Goal: Task Accomplishment & Management: Complete application form

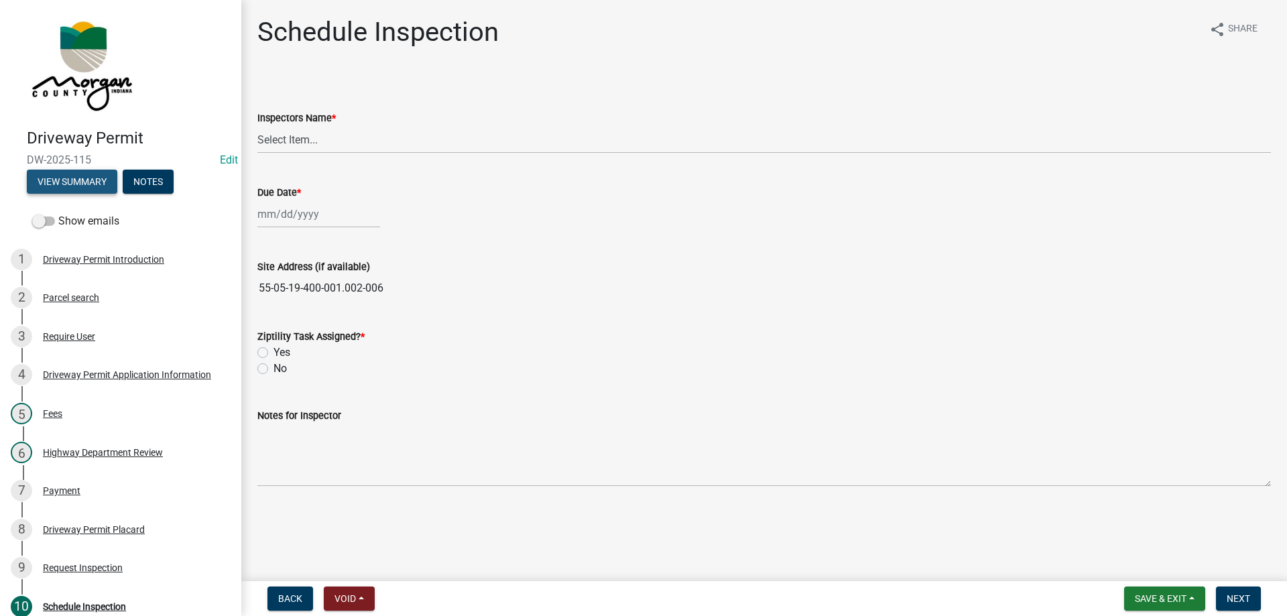
click at [85, 183] on button "View Summary" at bounding box center [72, 182] width 90 height 24
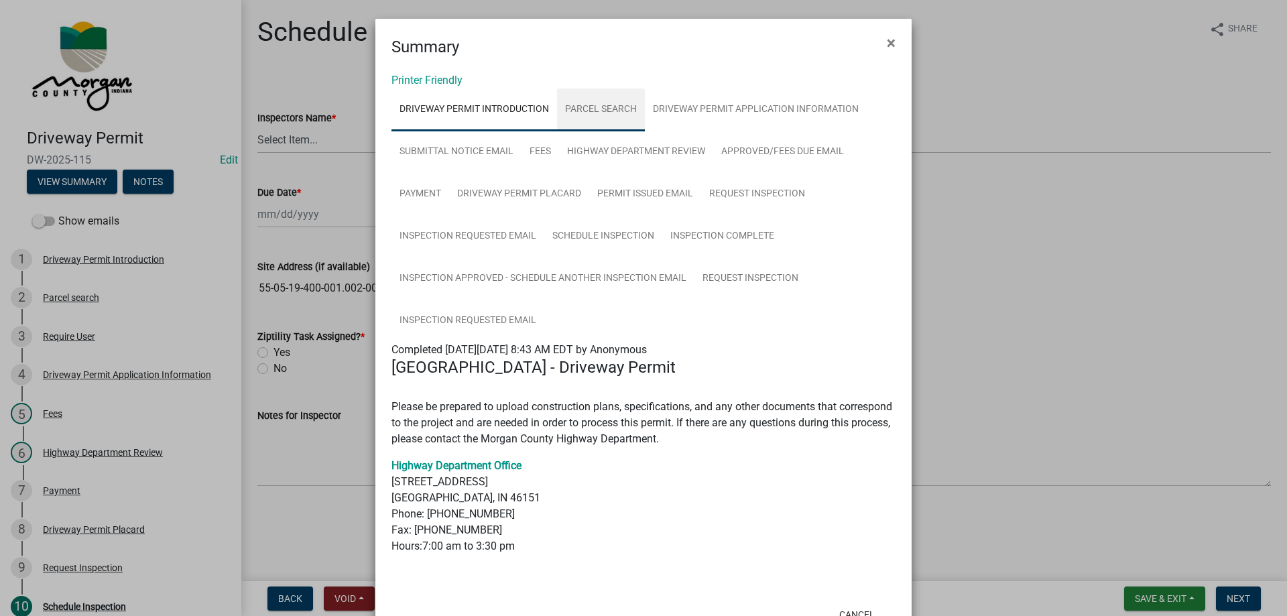
click at [596, 119] on link "Parcel search" at bounding box center [601, 109] width 88 height 43
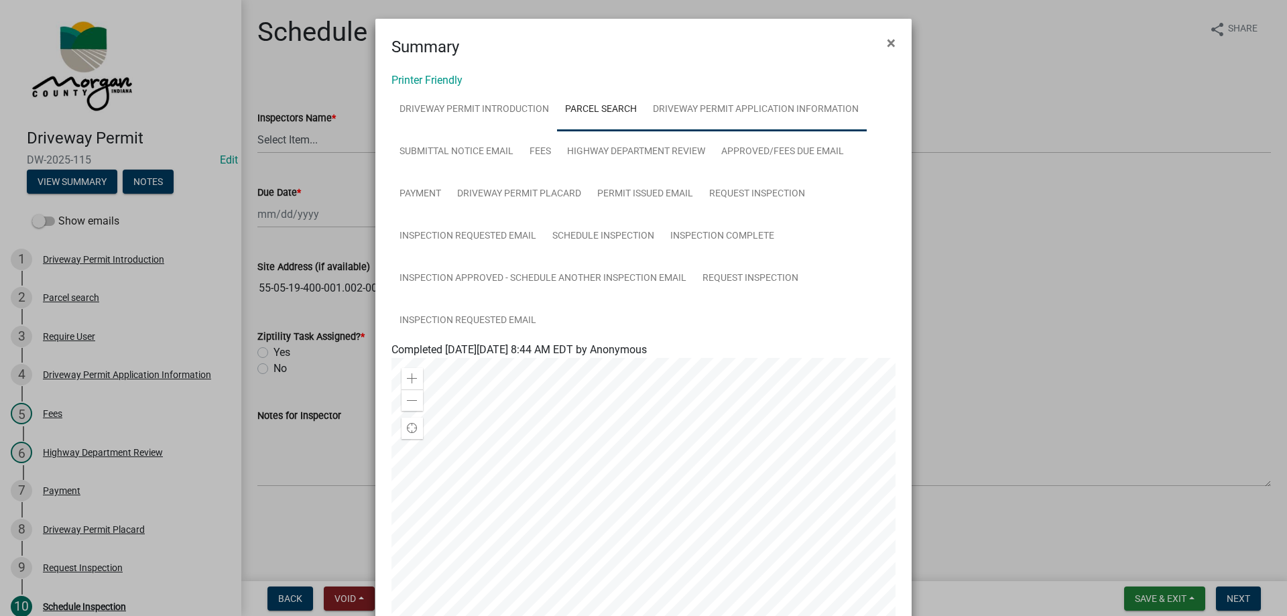
scroll to position [67, 0]
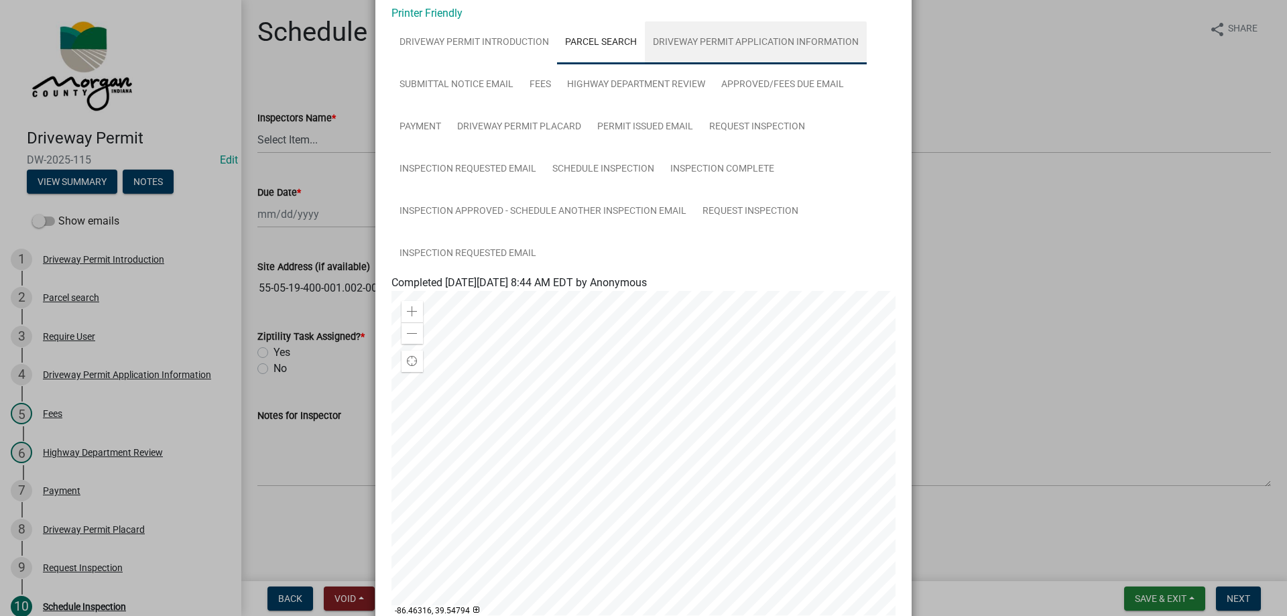
click at [757, 39] on link "Driveway Permit Application Information" at bounding box center [756, 42] width 222 height 43
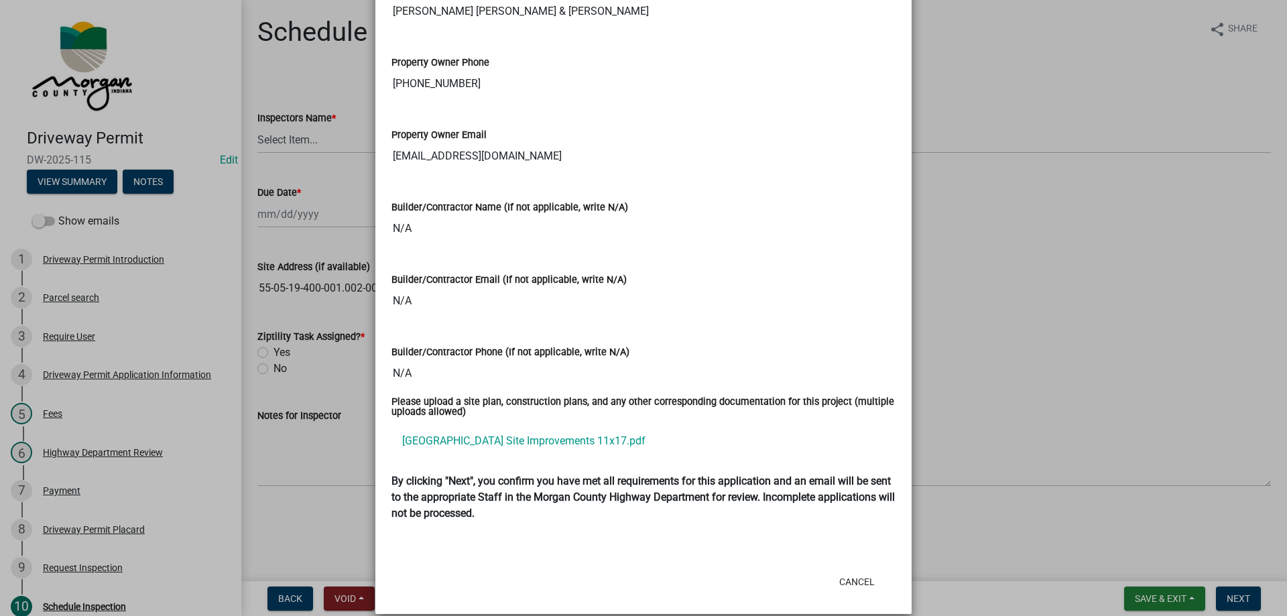
scroll to position [1777, 0]
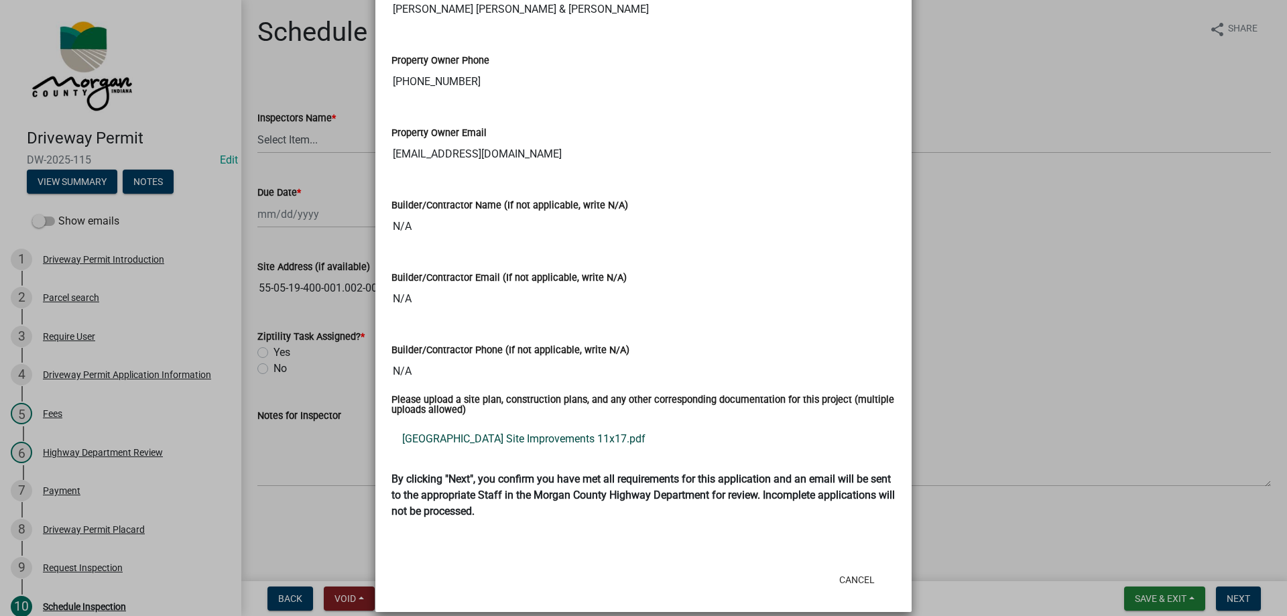
click at [477, 423] on link "[GEOGRAPHIC_DATA] Site Improvements 11x17.pdf" at bounding box center [643, 439] width 504 height 32
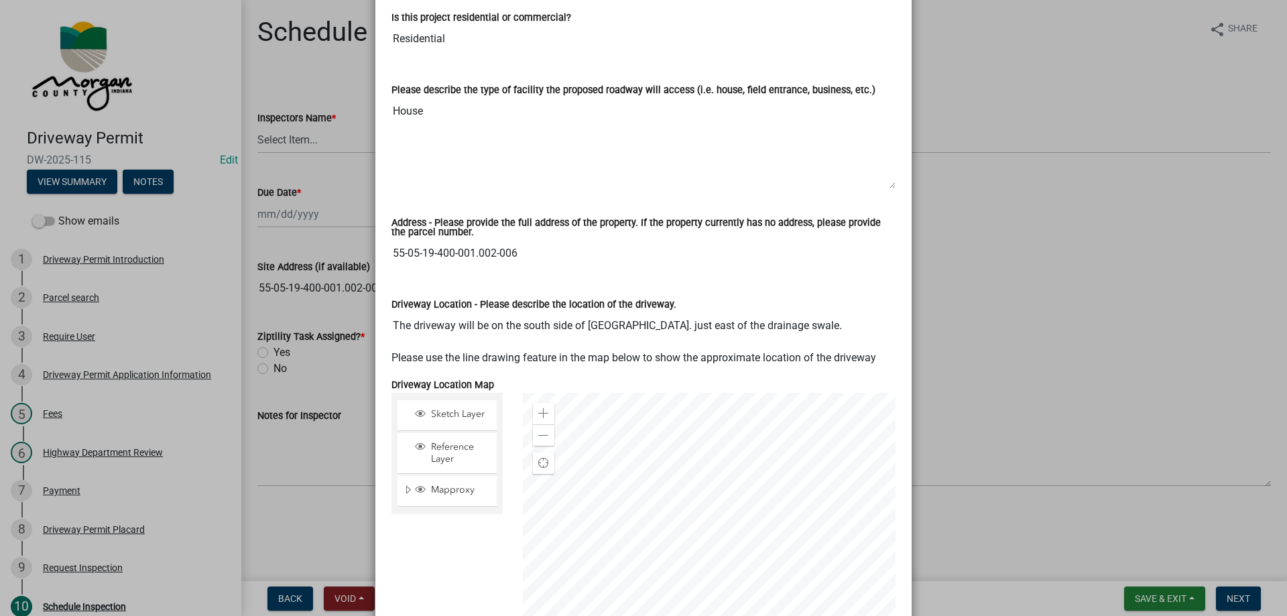
scroll to position [638, 0]
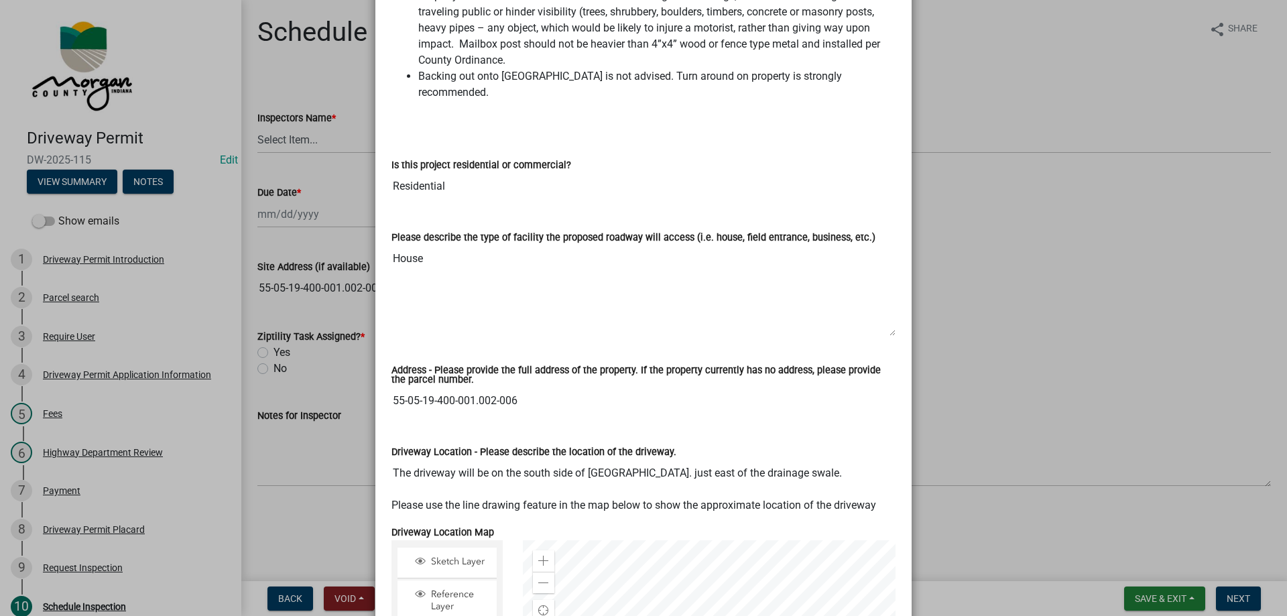
click at [433, 390] on input "55-05-19-400-001.002-006" at bounding box center [643, 400] width 504 height 27
click at [477, 391] on input "55-05-19-400-001.002-006" at bounding box center [643, 400] width 504 height 27
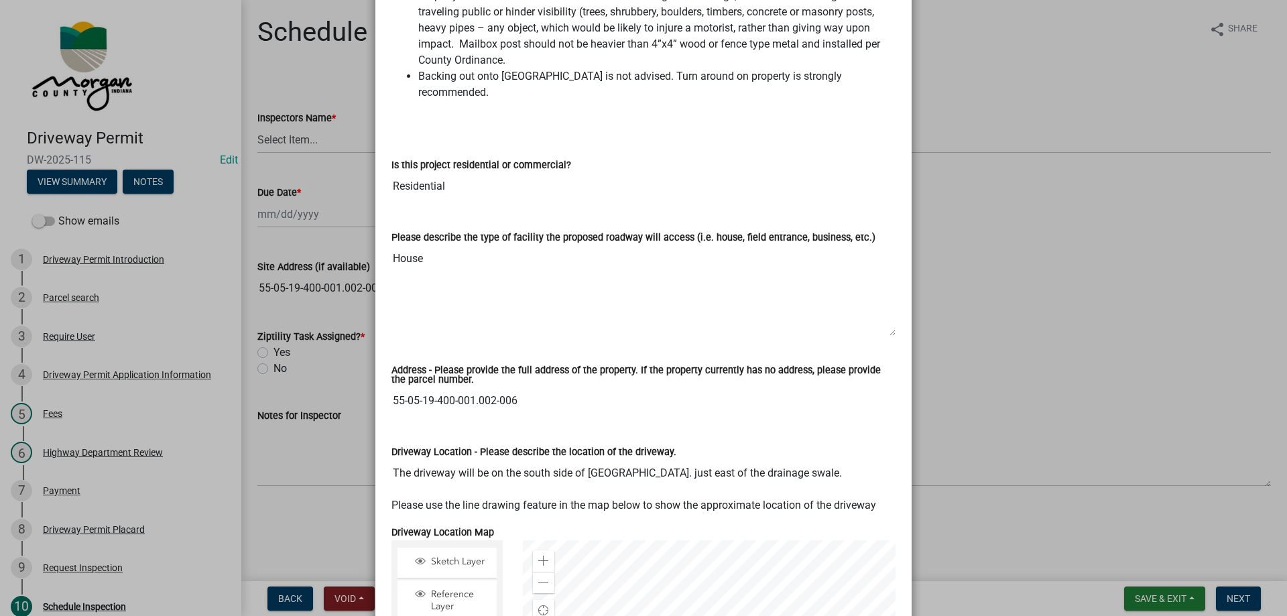
click at [591, 397] on input "55-05-19-400-001.002-006" at bounding box center [643, 400] width 504 height 27
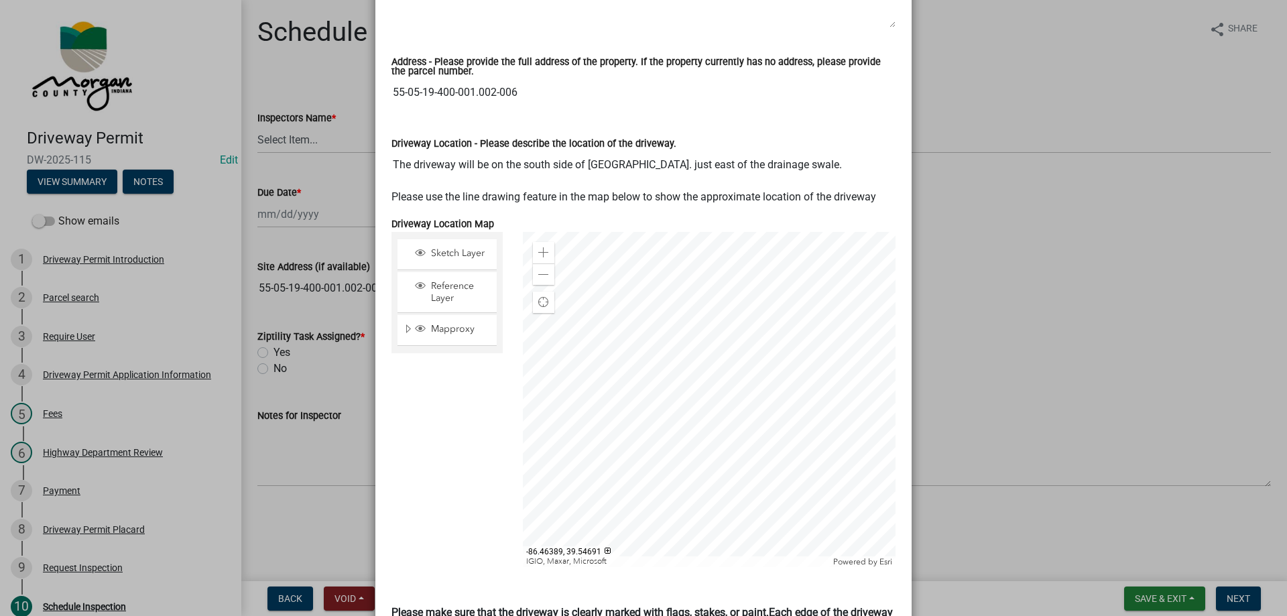
scroll to position [973, 0]
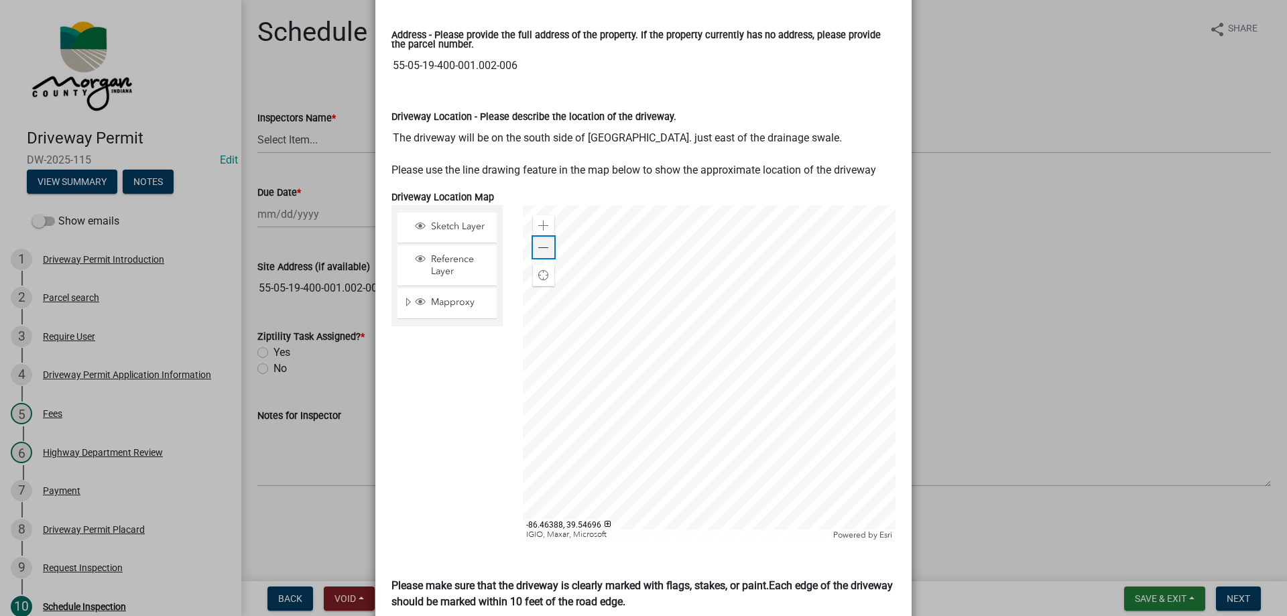
click at [541, 243] on span at bounding box center [543, 248] width 11 height 11
click at [540, 243] on span at bounding box center [543, 248] width 11 height 11
click at [891, 275] on div at bounding box center [709, 372] width 373 height 335
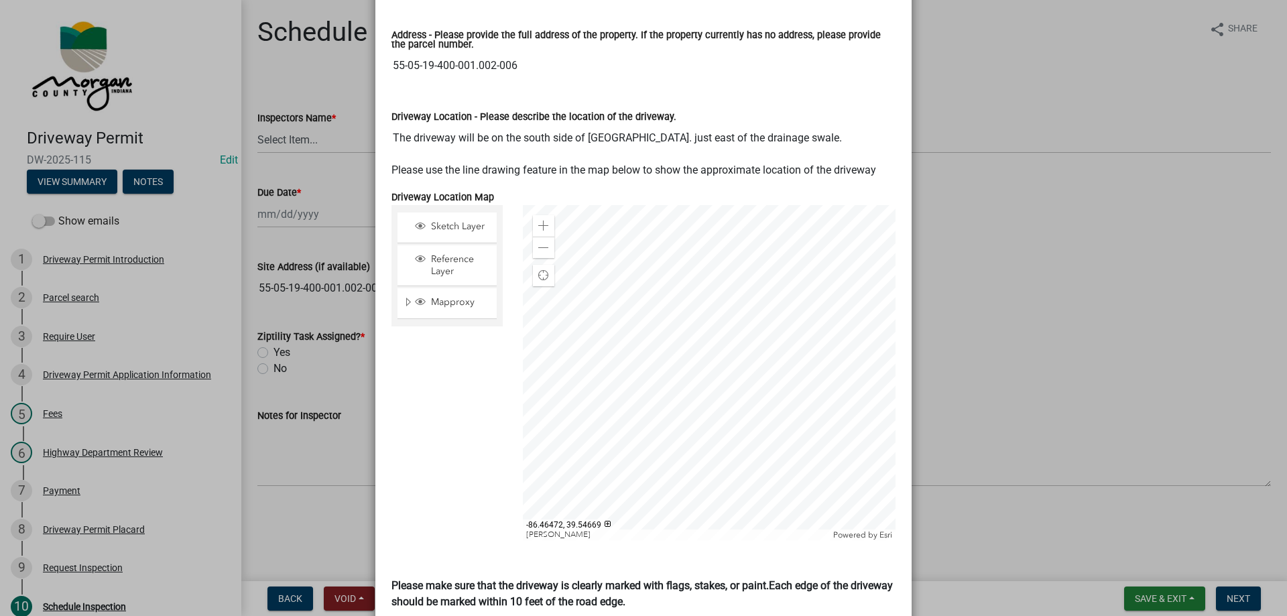
click at [645, 372] on div at bounding box center [709, 372] width 373 height 335
click at [657, 372] on div at bounding box center [709, 372] width 373 height 335
click at [533, 237] on div "Zoom out" at bounding box center [543, 247] width 21 height 21
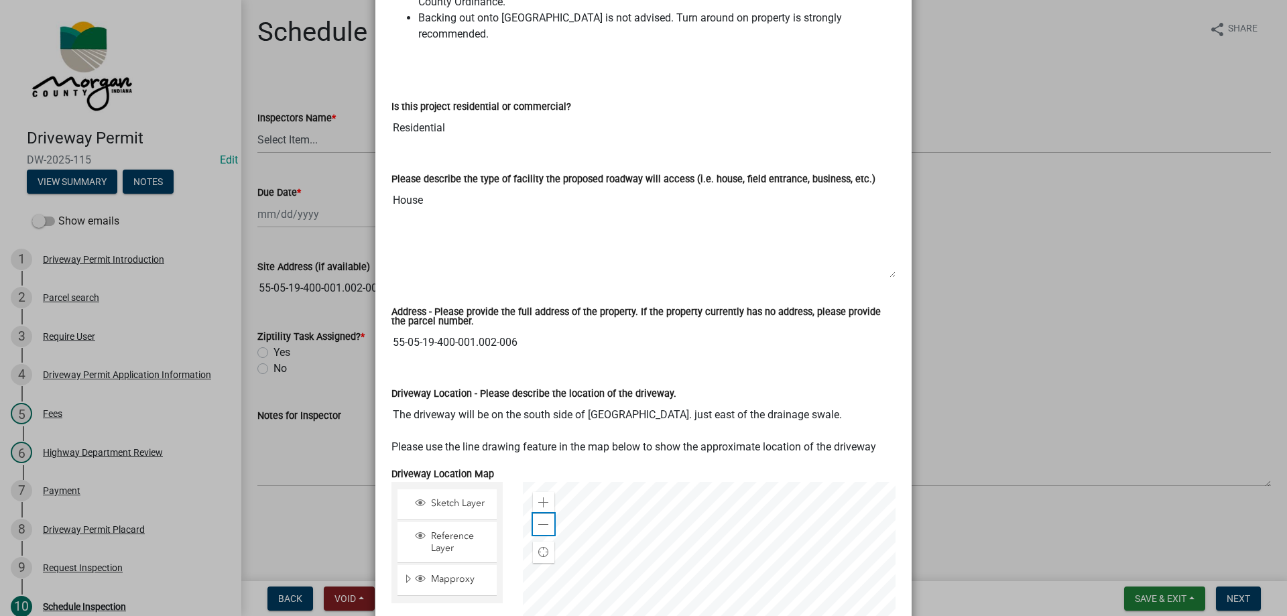
scroll to position [906, 0]
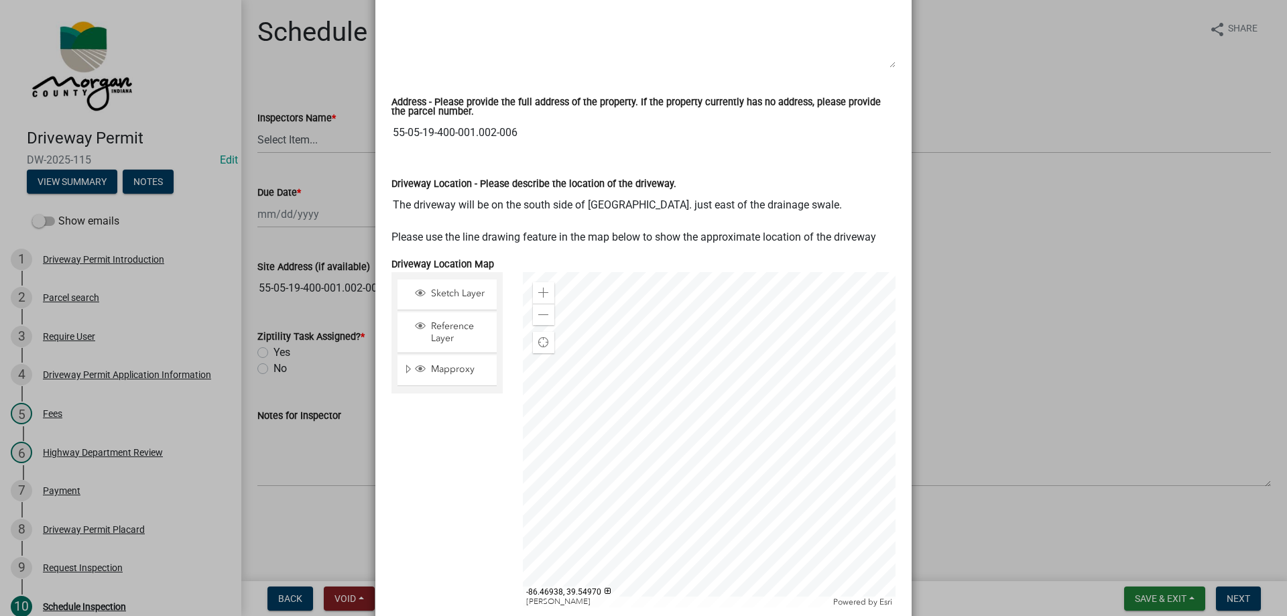
click at [442, 123] on input "55-05-19-400-001.002-006" at bounding box center [643, 132] width 504 height 27
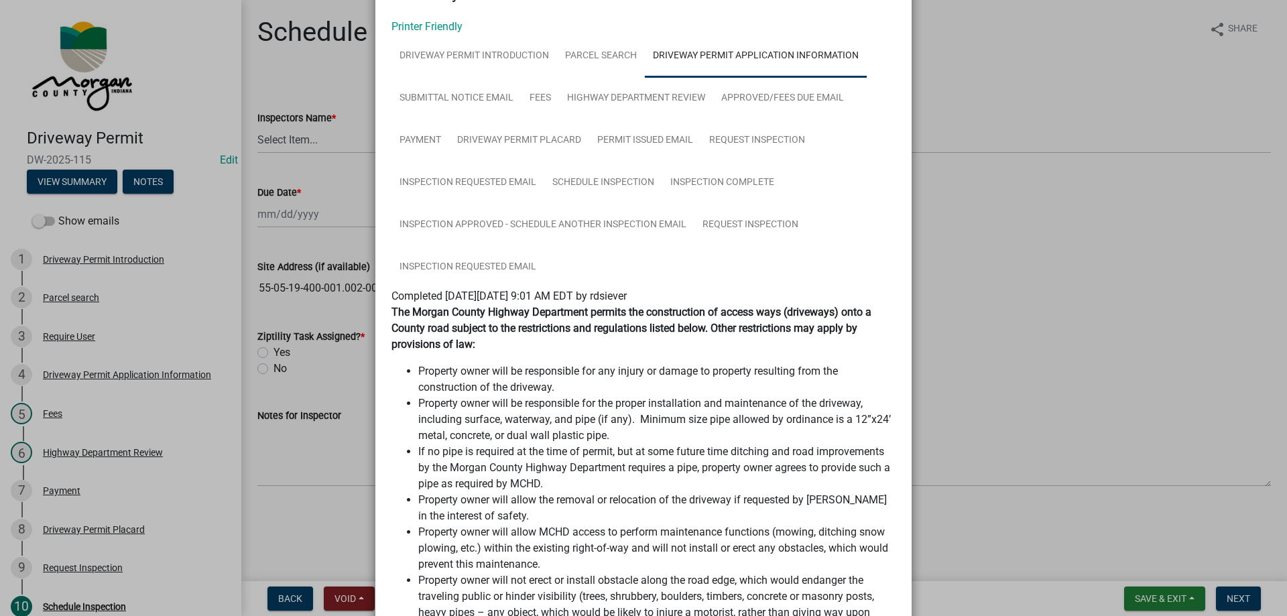
scroll to position [0, 0]
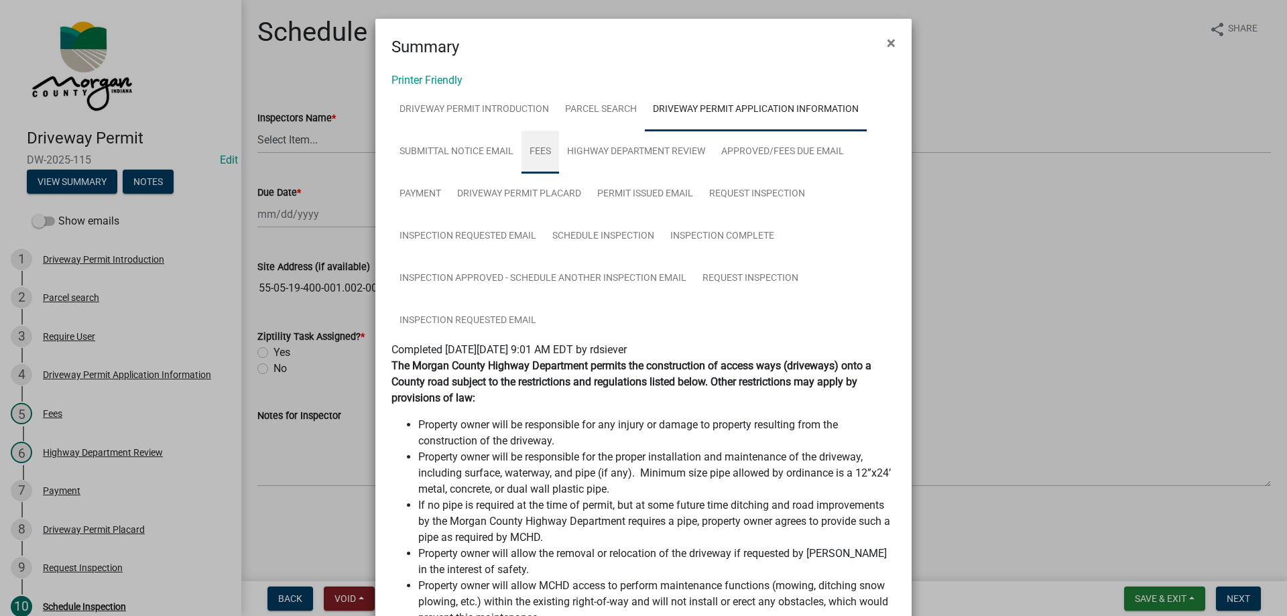
click at [542, 156] on link "Fees" at bounding box center [540, 152] width 38 height 43
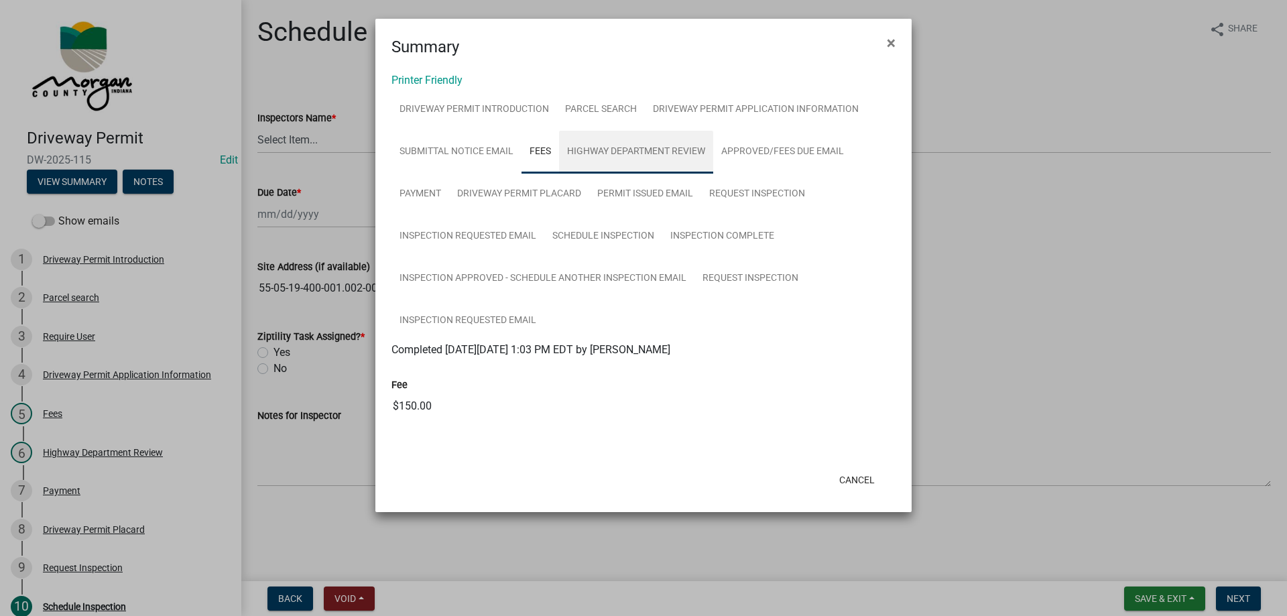
click at [640, 151] on link "Highway Department Review" at bounding box center [636, 152] width 154 height 43
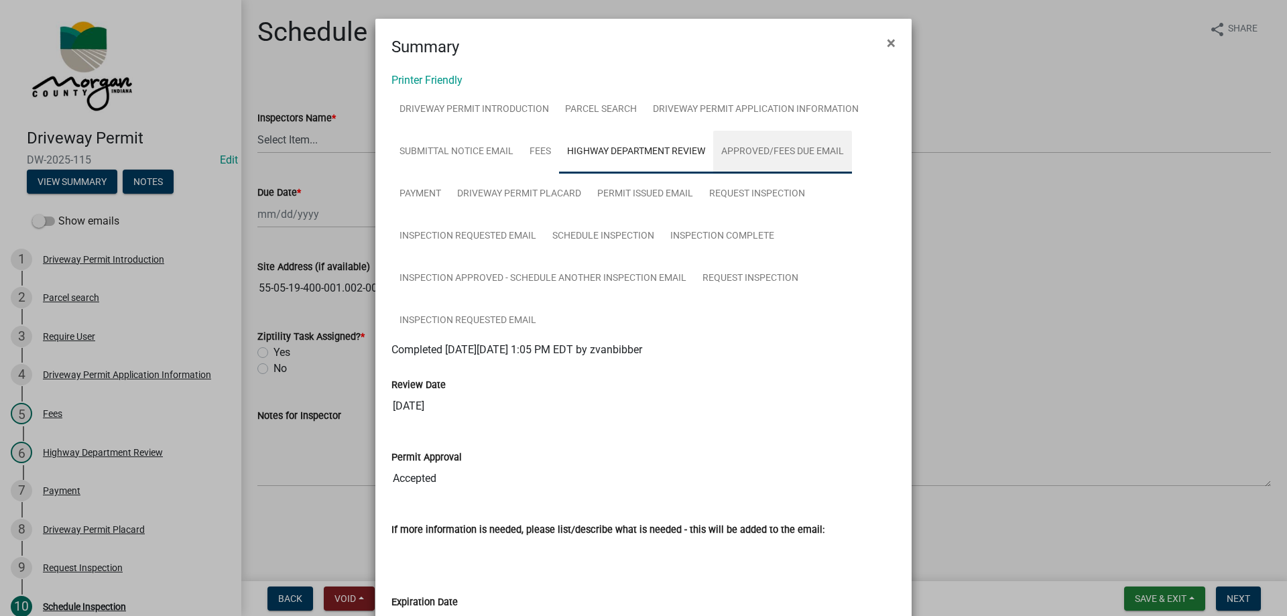
click at [788, 160] on link "Approved/Fees Due Email" at bounding box center [782, 152] width 139 height 43
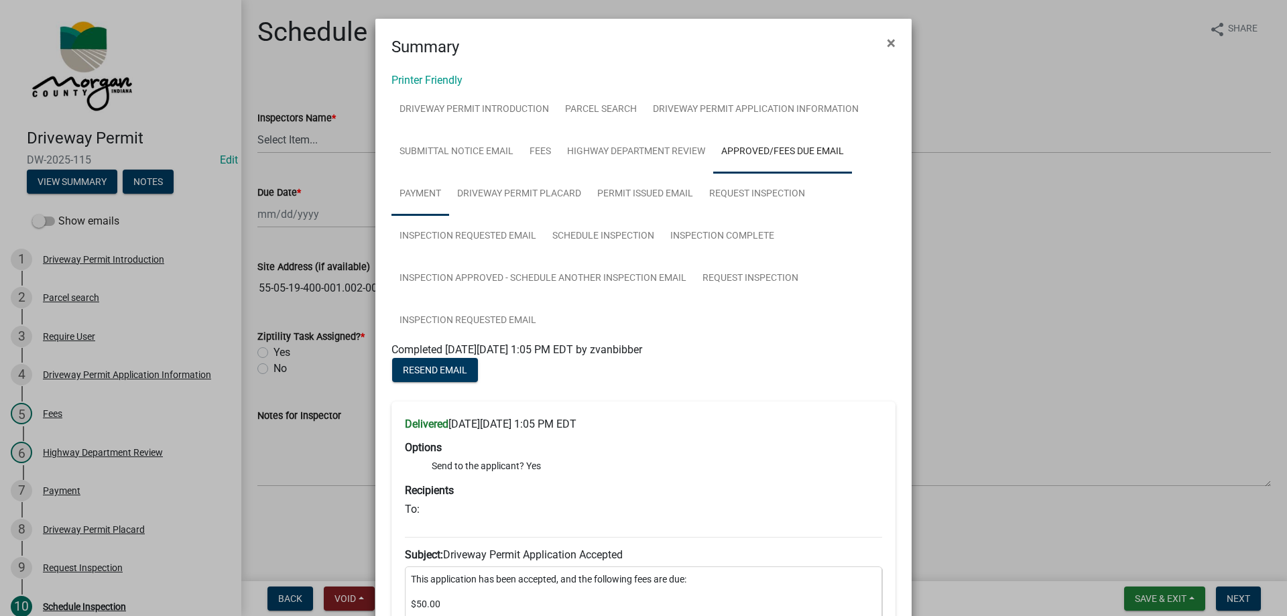
click at [444, 194] on link "Payment" at bounding box center [420, 194] width 58 height 43
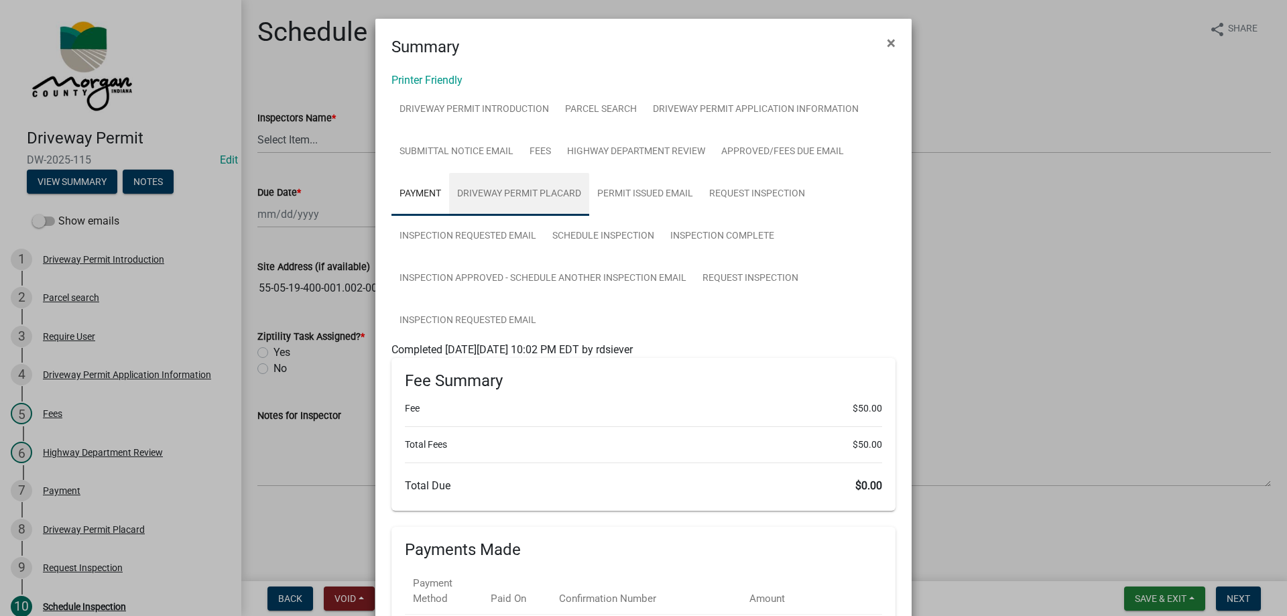
click at [501, 198] on link "Driveway Permit Placard" at bounding box center [519, 194] width 140 height 43
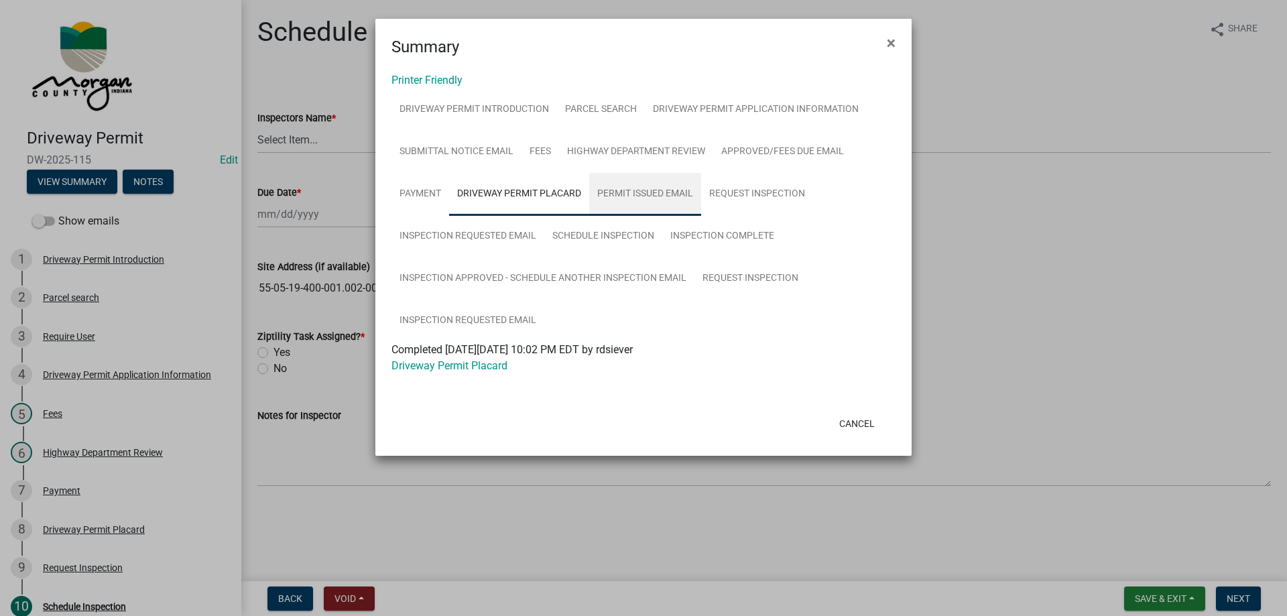
click at [680, 194] on link "Permit Issued Email" at bounding box center [645, 194] width 112 height 43
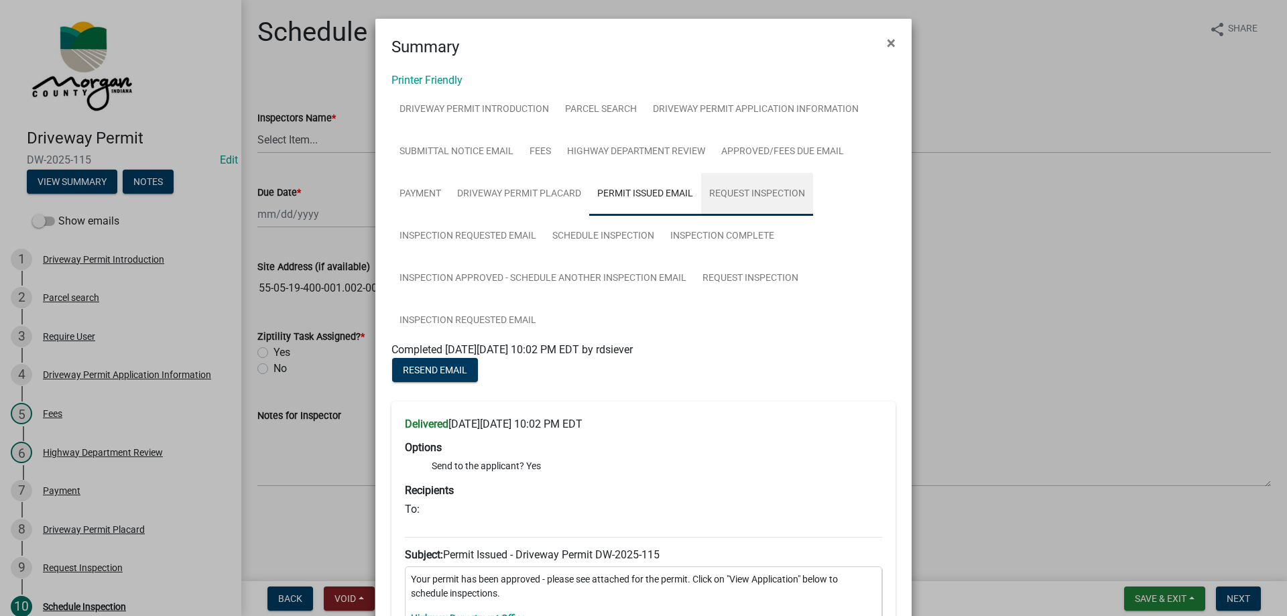
click at [775, 190] on link "Request Inspection" at bounding box center [757, 194] width 112 height 43
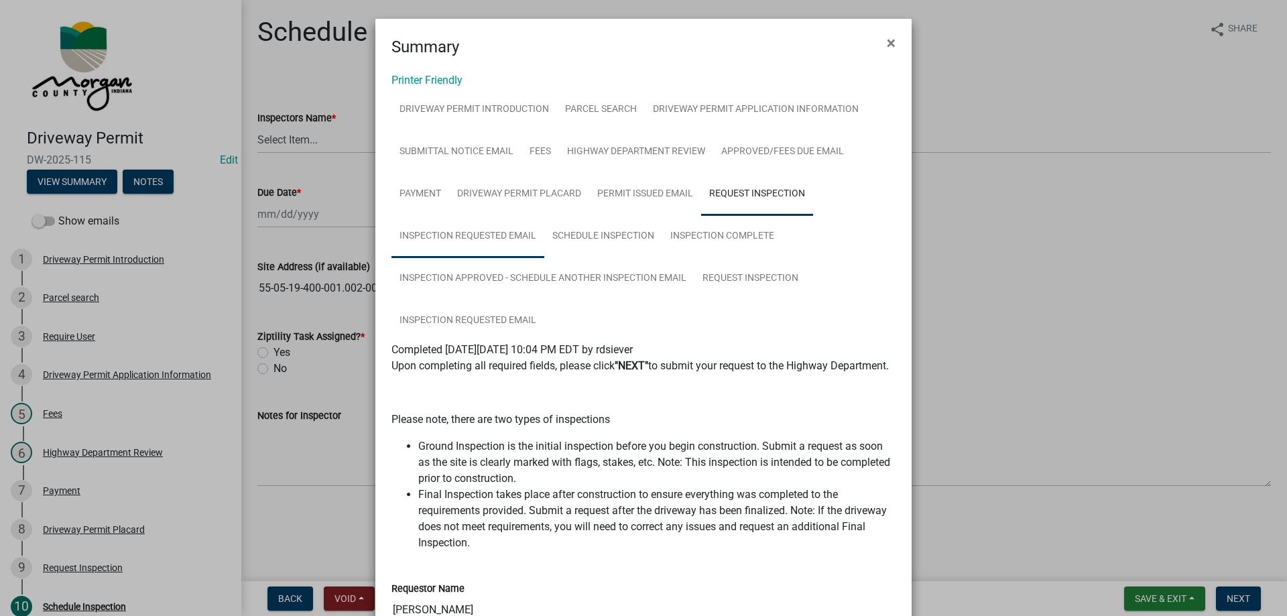
click at [475, 245] on link "Inspection Requested Email" at bounding box center [467, 236] width 153 height 43
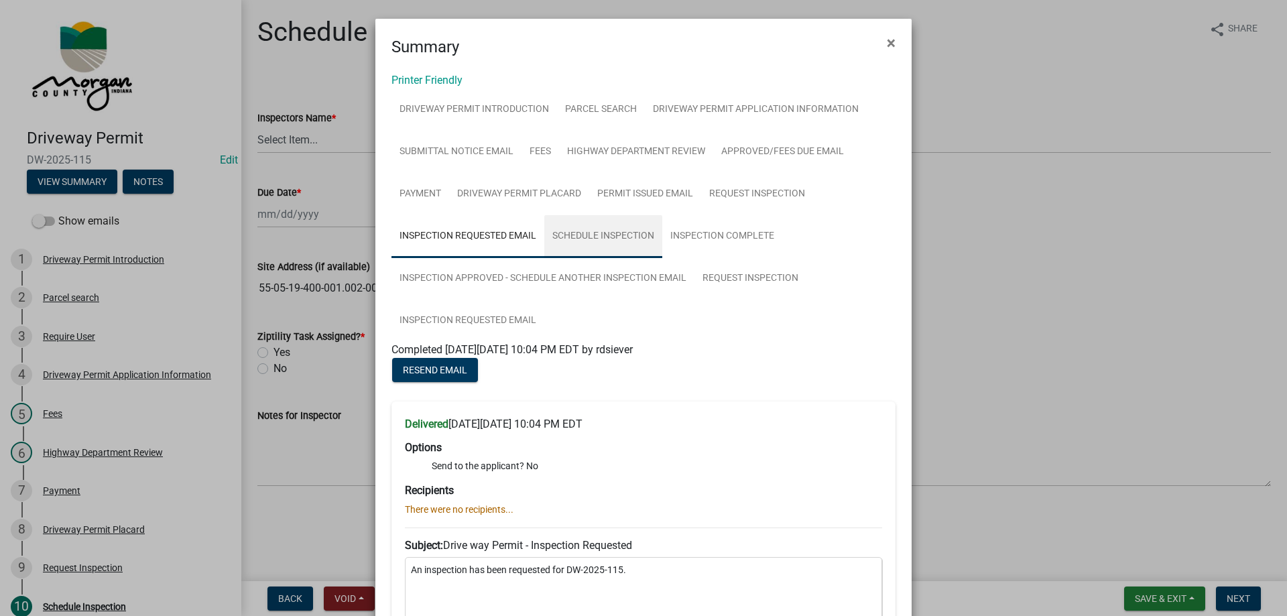
click at [629, 246] on link "Schedule Inspection" at bounding box center [603, 236] width 118 height 43
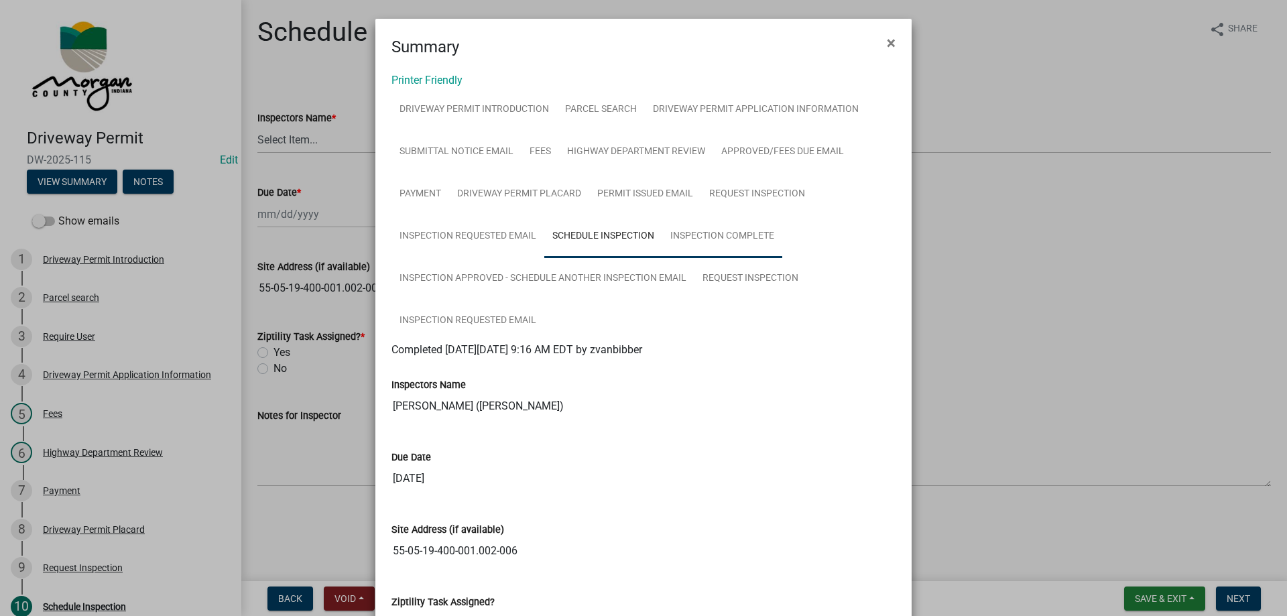
click at [732, 241] on link "Inspection Complete" at bounding box center [722, 236] width 120 height 43
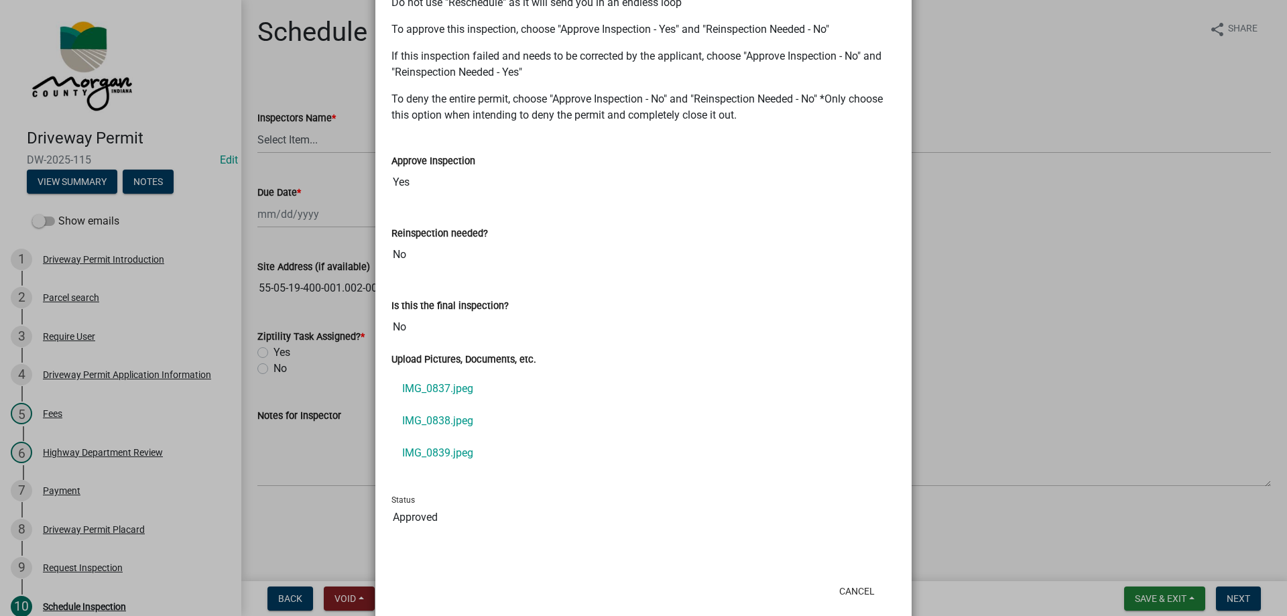
scroll to position [1005, 0]
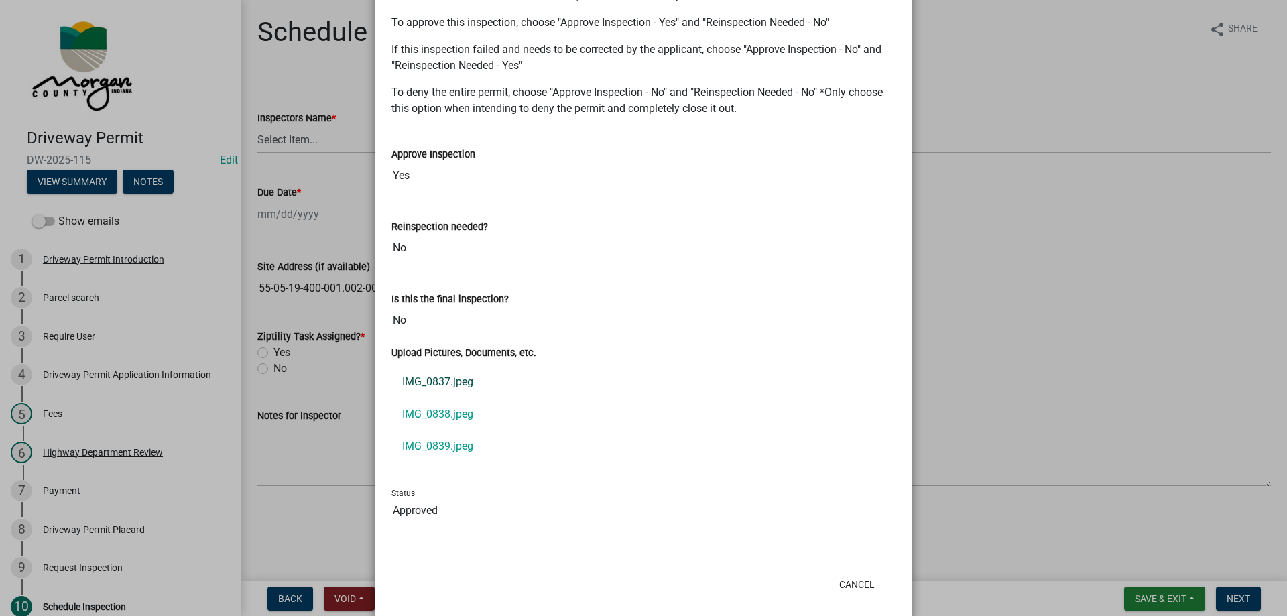
click at [455, 375] on link "IMG_0837.jpeg" at bounding box center [643, 382] width 504 height 32
click at [451, 412] on link "IMG_0838.jpeg" at bounding box center [643, 414] width 504 height 32
click at [445, 445] on link "IMG_0839.jpeg" at bounding box center [643, 446] width 504 height 32
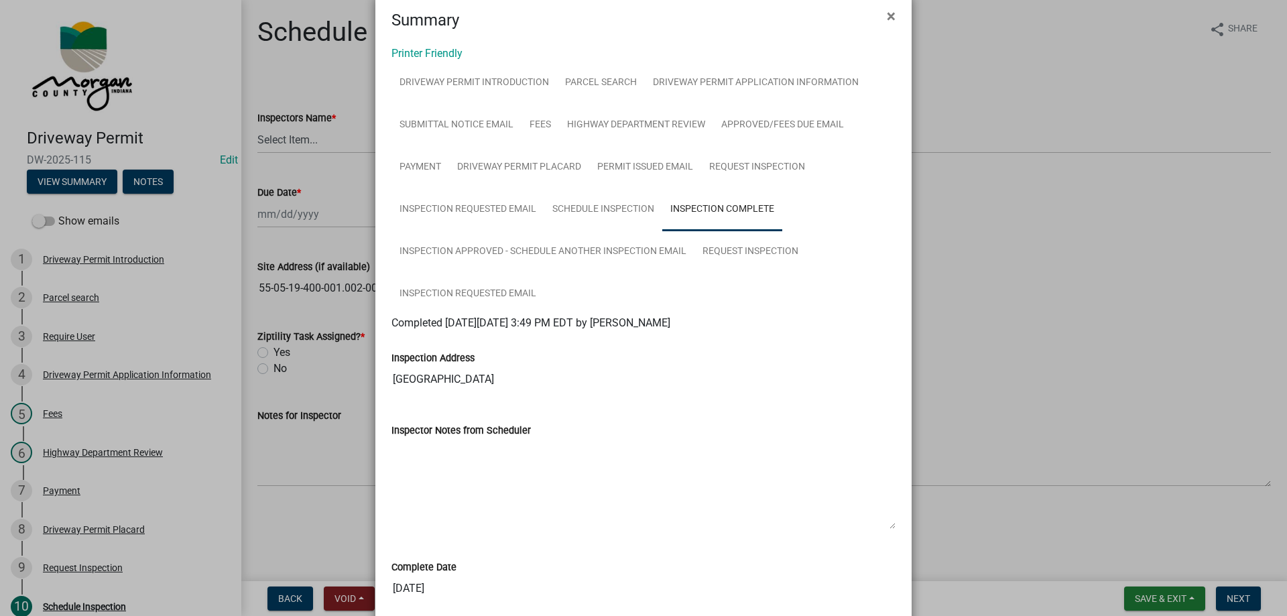
scroll to position [0, 0]
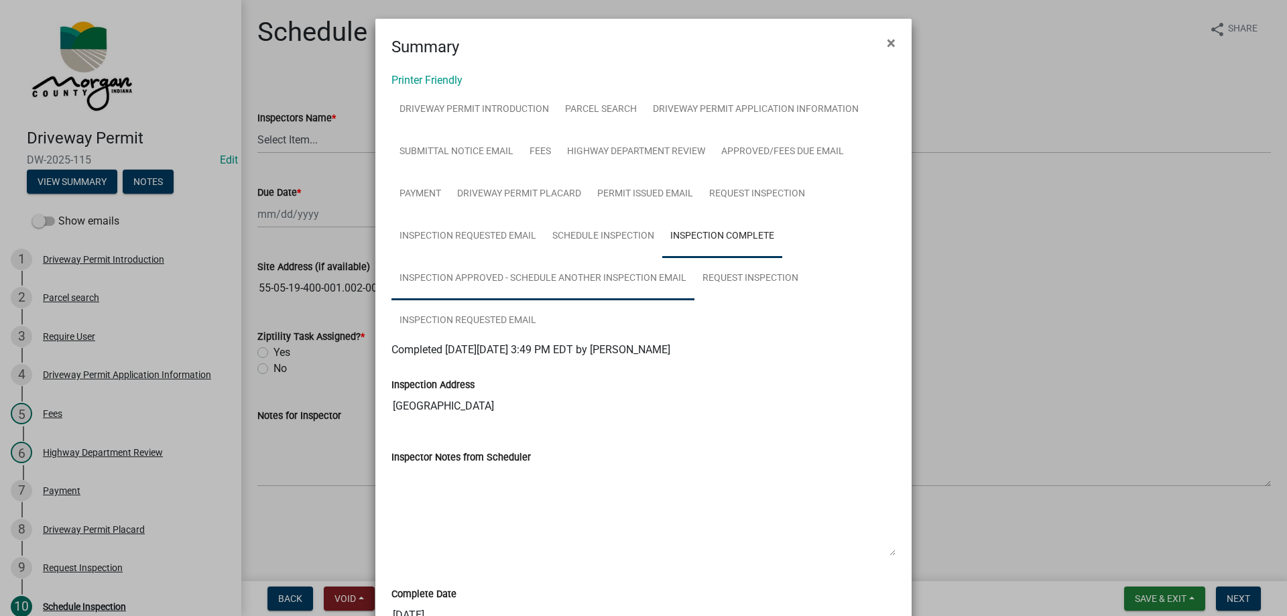
click at [536, 277] on link "Inspection Approved - Schedule Another Inspection Email" at bounding box center [542, 278] width 303 height 43
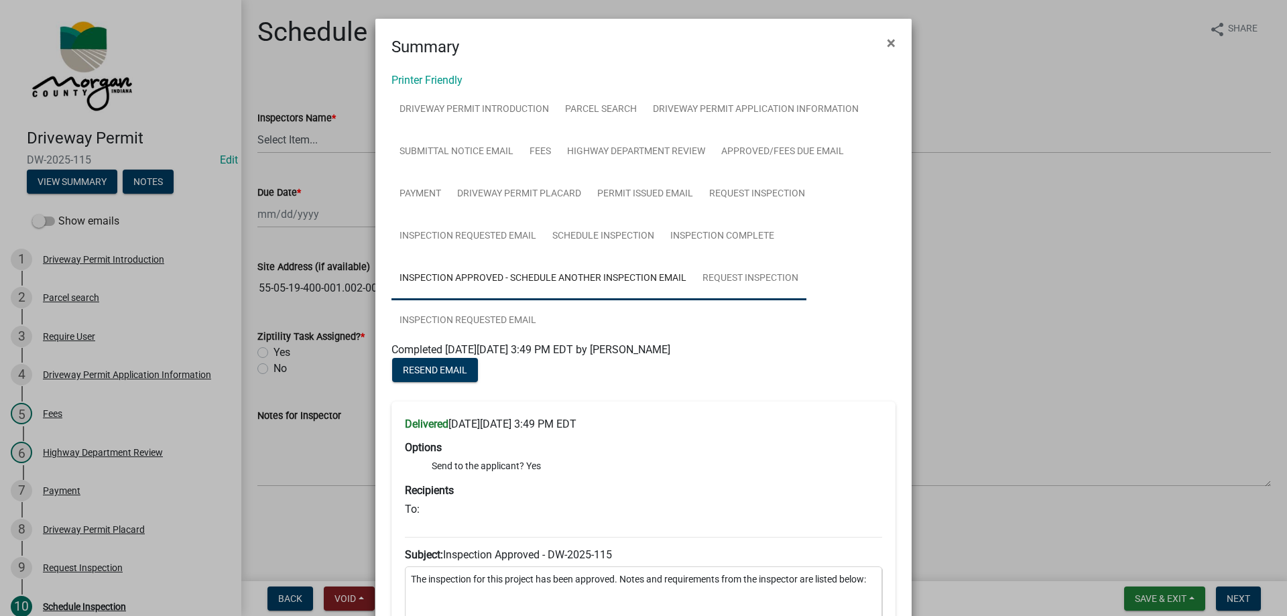
click at [743, 275] on link "Request Inspection" at bounding box center [750, 278] width 112 height 43
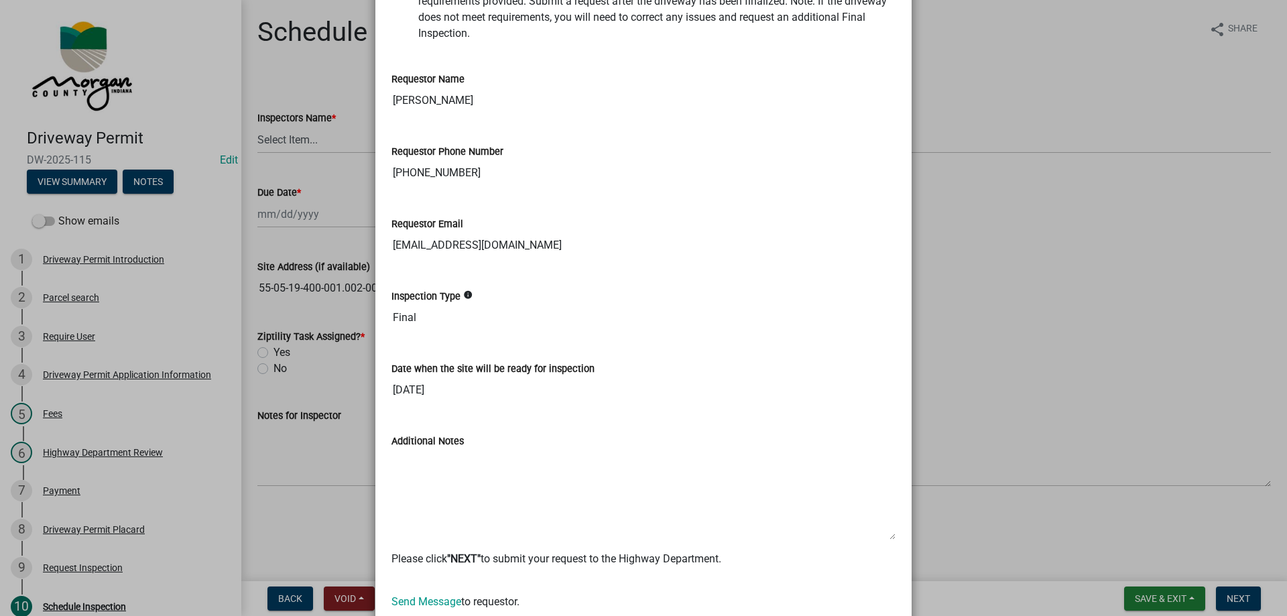
scroll to position [536, 0]
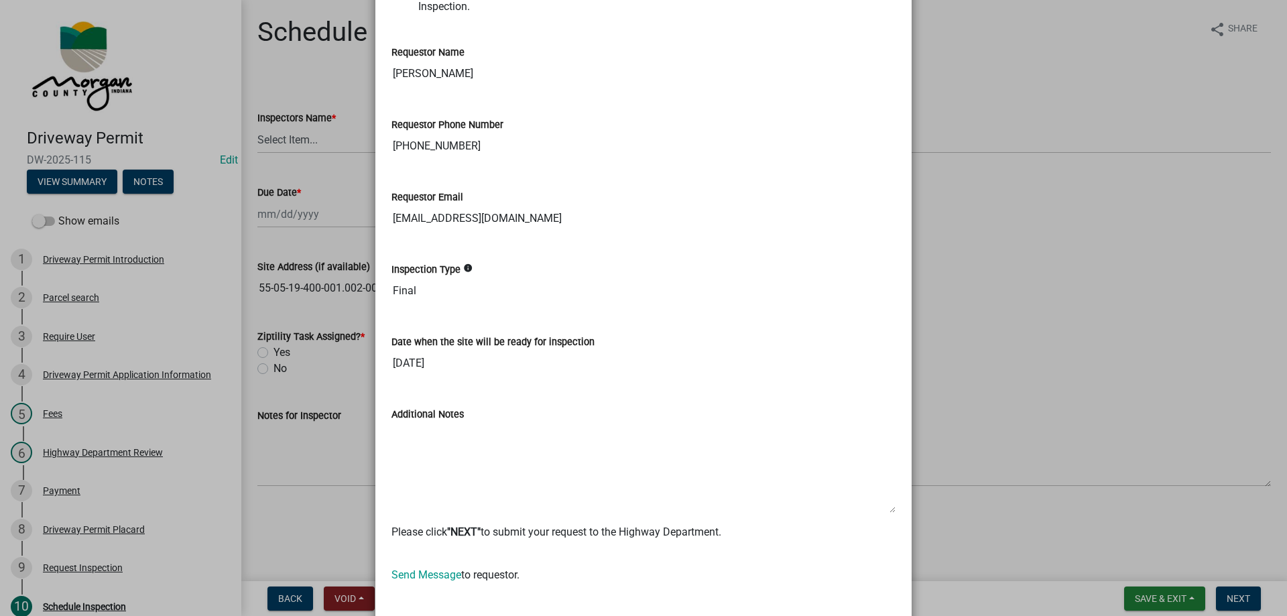
drag, startPoint x: 387, startPoint y: 88, endPoint x: 477, endPoint y: 79, distance: 89.6
click at [477, 79] on input "[PERSON_NAME]" at bounding box center [643, 73] width 504 height 27
click at [479, 160] on input "[PHONE_NUMBER]" at bounding box center [643, 146] width 504 height 27
click at [480, 160] on input "[PHONE_NUMBER]" at bounding box center [643, 146] width 504 height 27
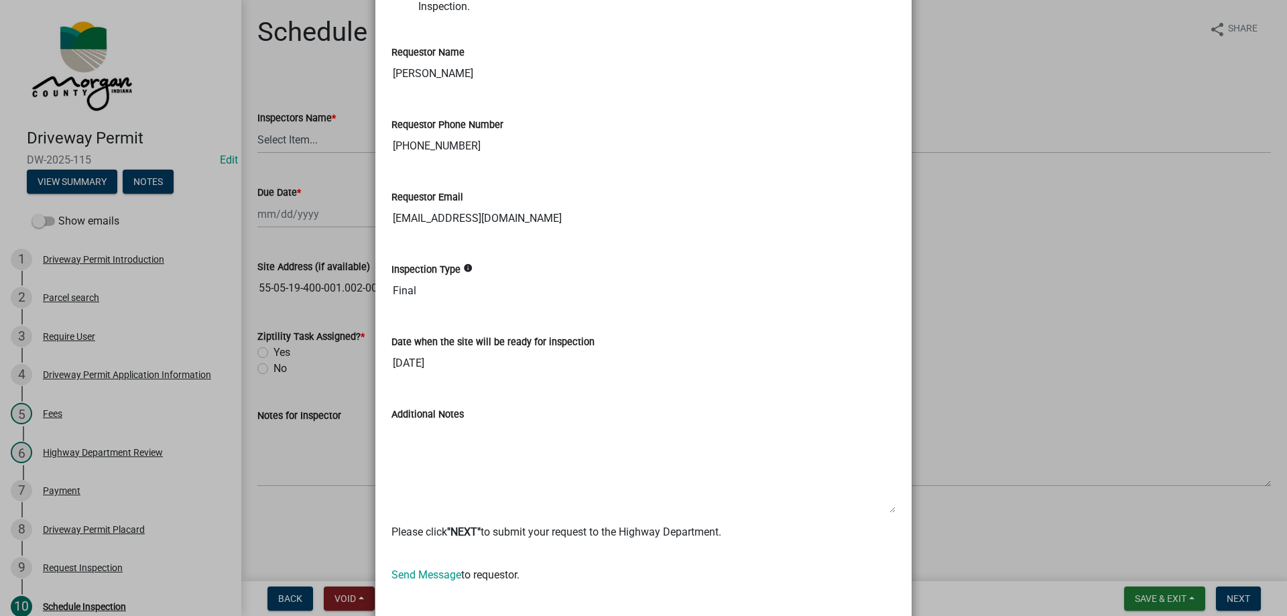
click at [480, 160] on input "[PHONE_NUMBER]" at bounding box center [643, 146] width 504 height 27
click at [481, 160] on input "[PHONE_NUMBER]" at bounding box center [643, 146] width 504 height 27
click at [467, 232] on input "[EMAIL_ADDRESS][DOMAIN_NAME]" at bounding box center [643, 218] width 504 height 27
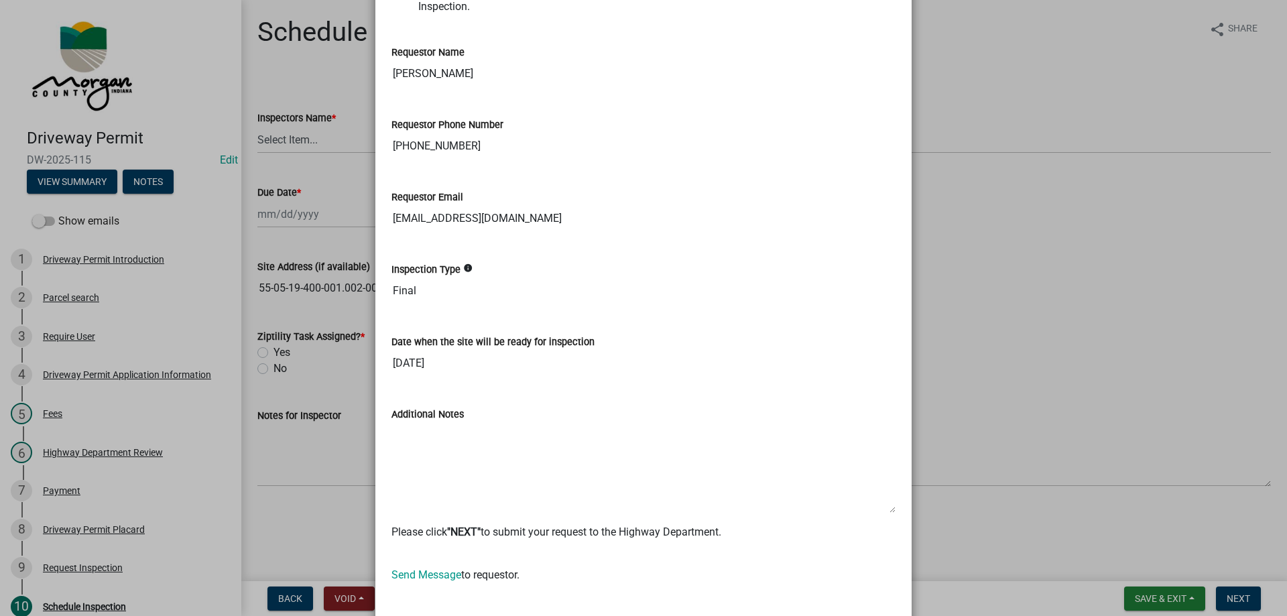
click at [444, 302] on input "Final" at bounding box center [643, 290] width 504 height 27
click at [428, 377] on input "[DATE]" at bounding box center [643, 363] width 504 height 27
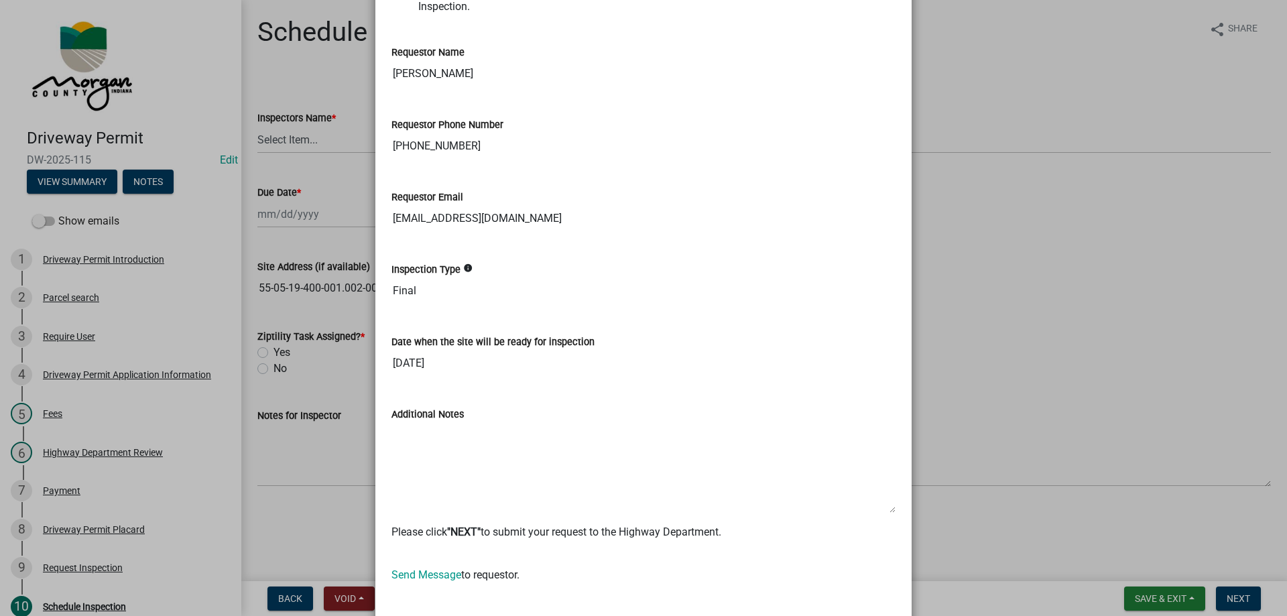
click at [428, 377] on input "[DATE]" at bounding box center [643, 363] width 504 height 27
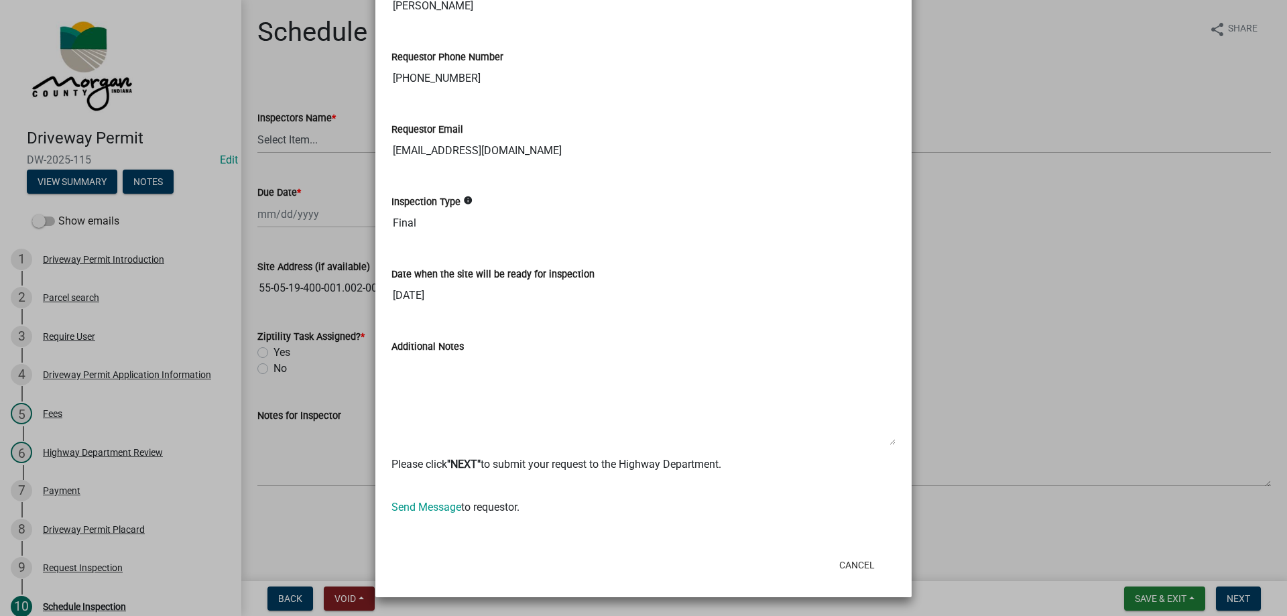
scroll to position [620, 0]
click at [549, 379] on textarea "Additional Notes" at bounding box center [643, 400] width 504 height 91
click at [710, 259] on div "Date when the site will be ready for inspection [DATE]" at bounding box center [643, 278] width 504 height 62
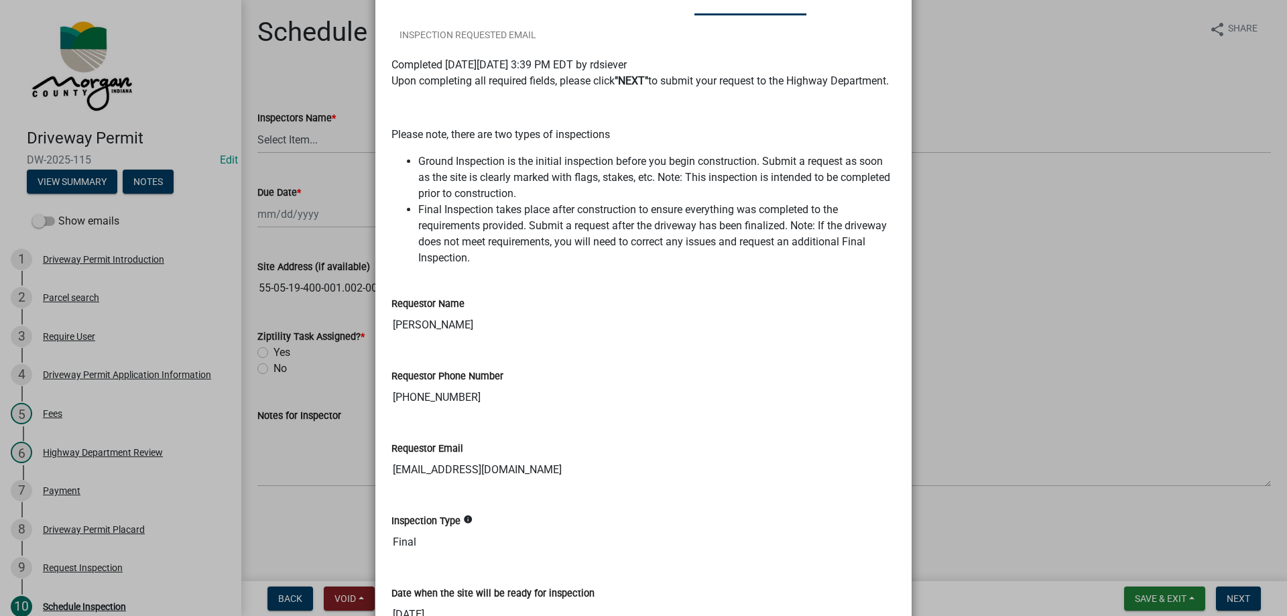
scroll to position [17, 0]
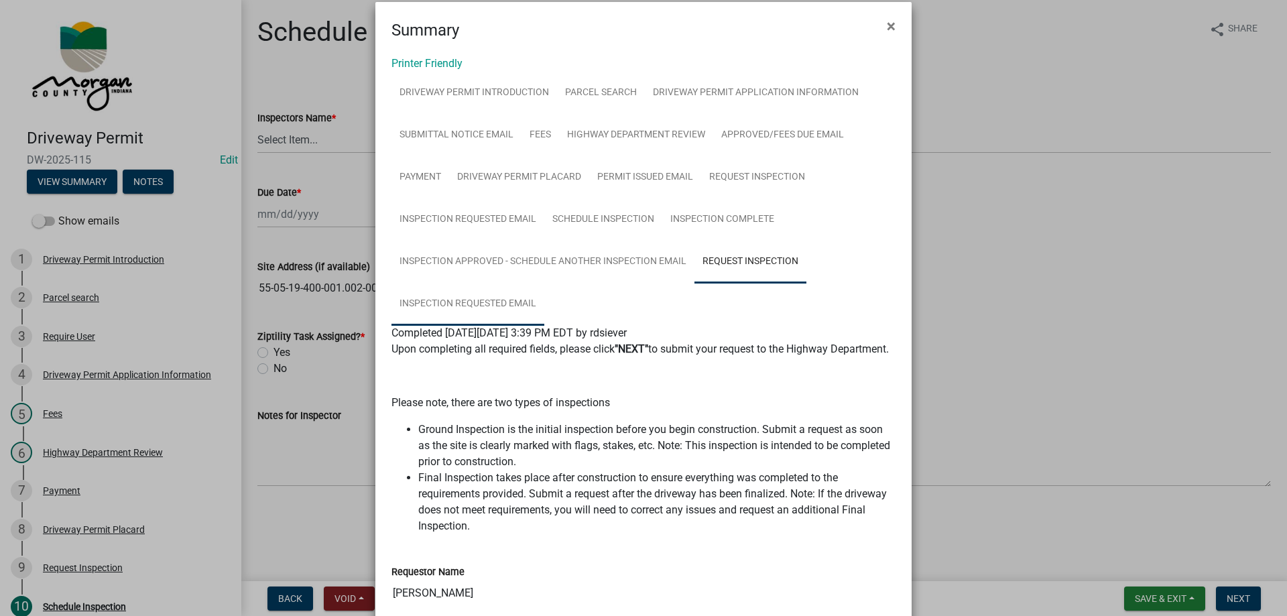
click at [450, 303] on link "Inspection Requested Email" at bounding box center [467, 304] width 153 height 43
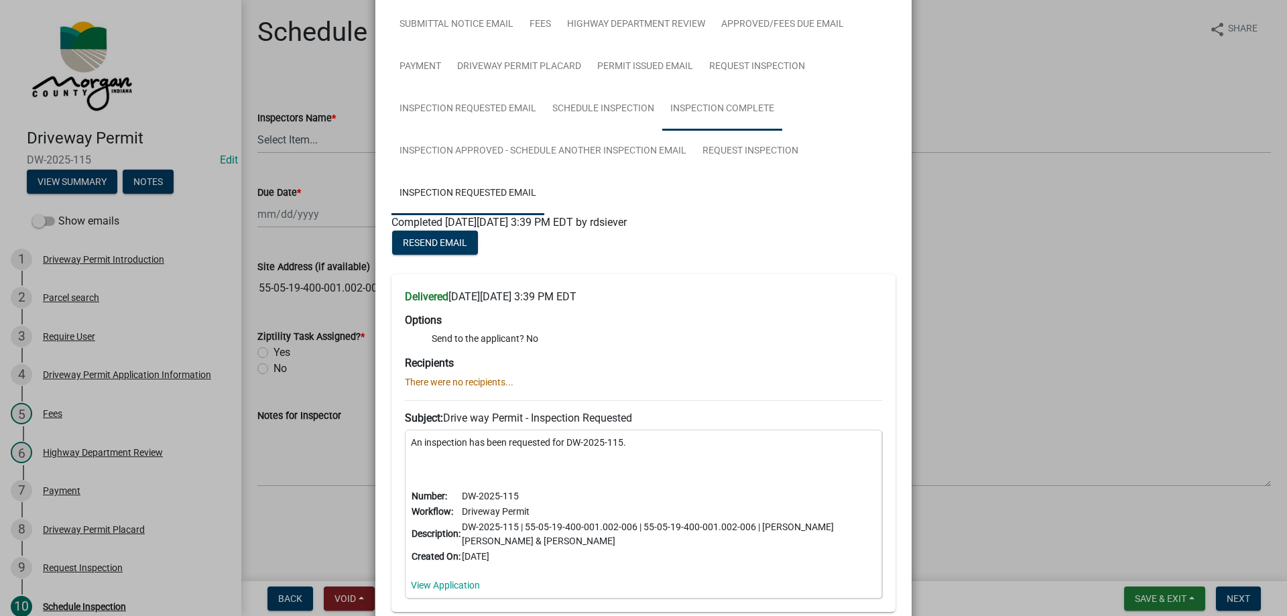
scroll to position [0, 0]
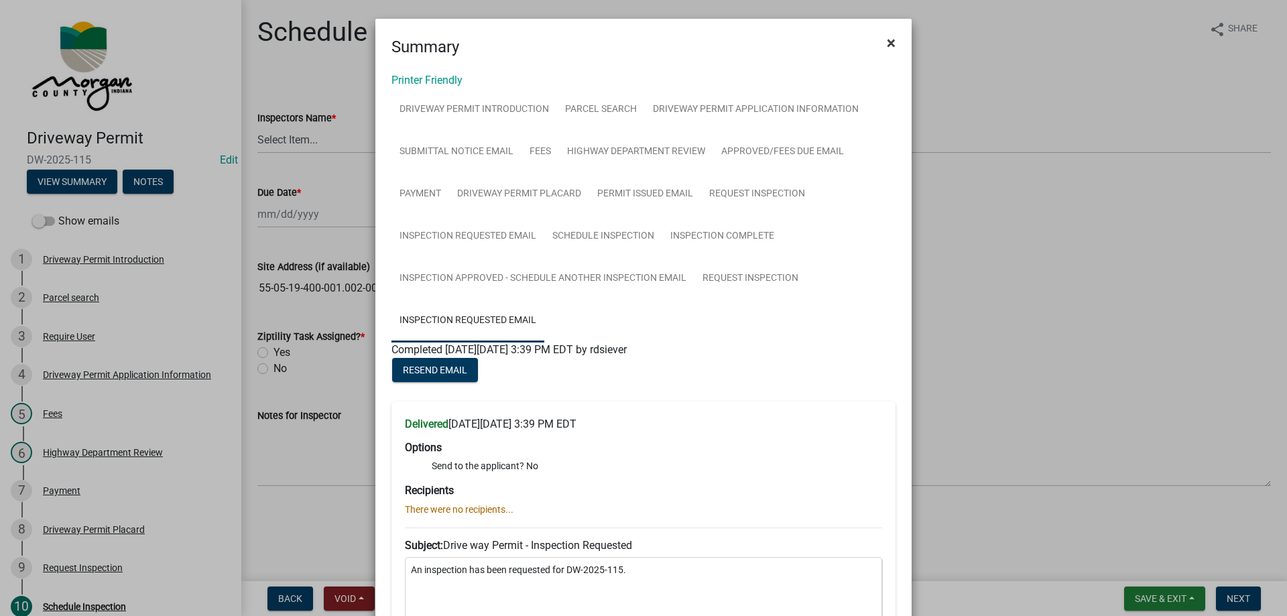
click at [881, 42] on button "×" at bounding box center [891, 43] width 30 height 38
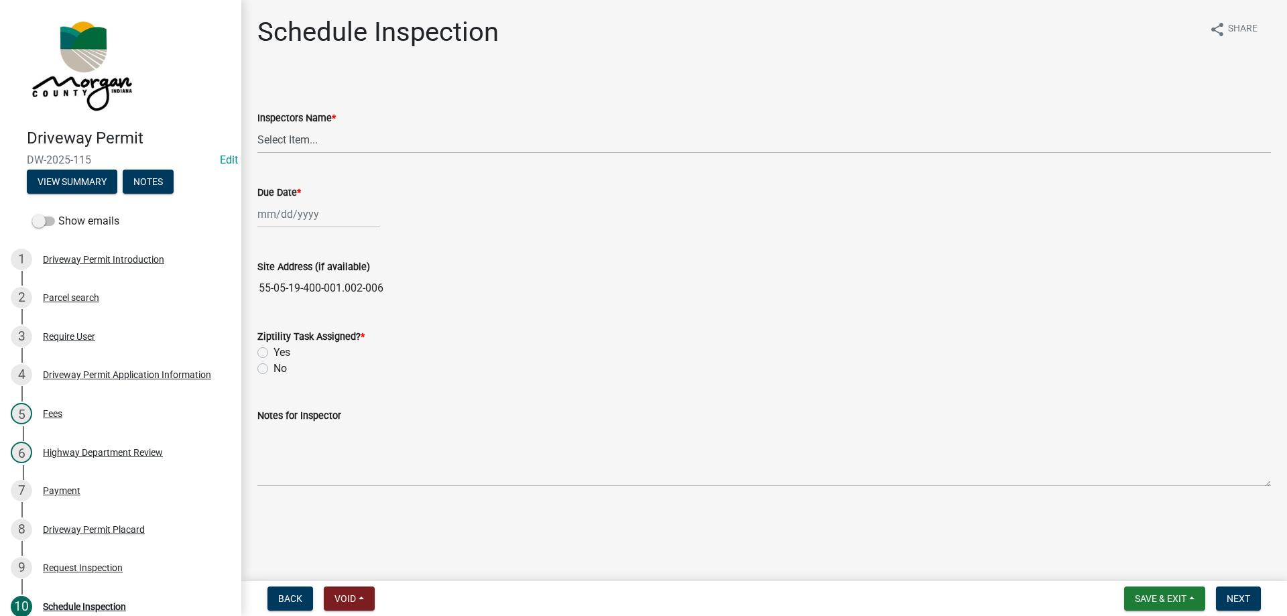
click at [54, 158] on span "DW-2025-115" at bounding box center [121, 159] width 188 height 13
copy span "DW-2025-115"
click at [300, 145] on select "Select Item... zvanbibber ([PERSON_NAME]) [PERSON_NAME] ([PERSON_NAME]) cwilson…" at bounding box center [763, 139] width 1013 height 27
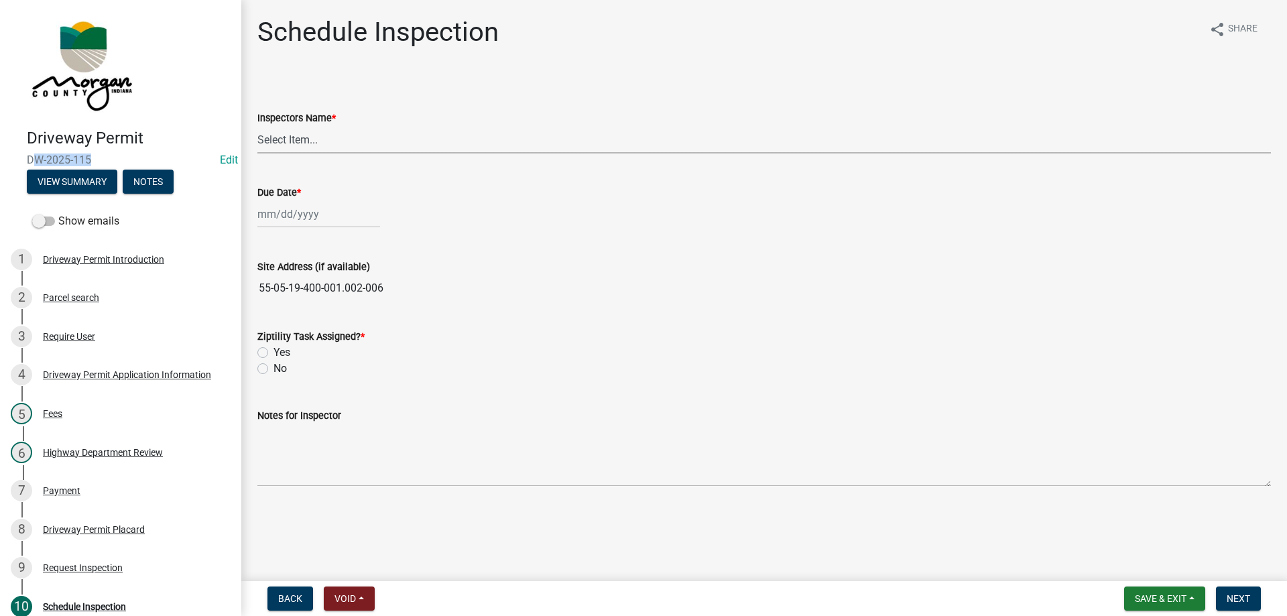
select select "f43c685e-11f8-4afe-9ab5-5cb009ced6b8"
click at [257, 126] on select "Select Item... zvanbibber ([PERSON_NAME]) [PERSON_NAME] ([PERSON_NAME]) cwilson…" at bounding box center [763, 139] width 1013 height 27
click at [275, 217] on div at bounding box center [318, 213] width 123 height 27
select select "9"
select select "2025"
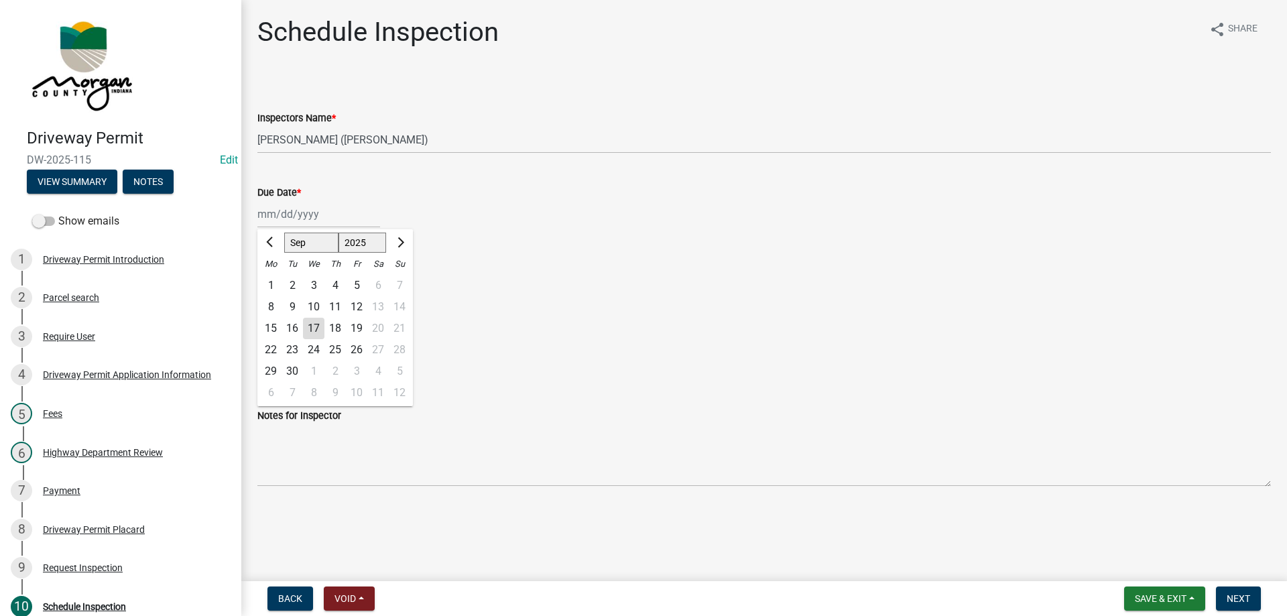
click at [316, 351] on div "24" at bounding box center [313, 349] width 21 height 21
type input "[DATE]"
click at [273, 352] on label "Yes" at bounding box center [281, 352] width 17 height 16
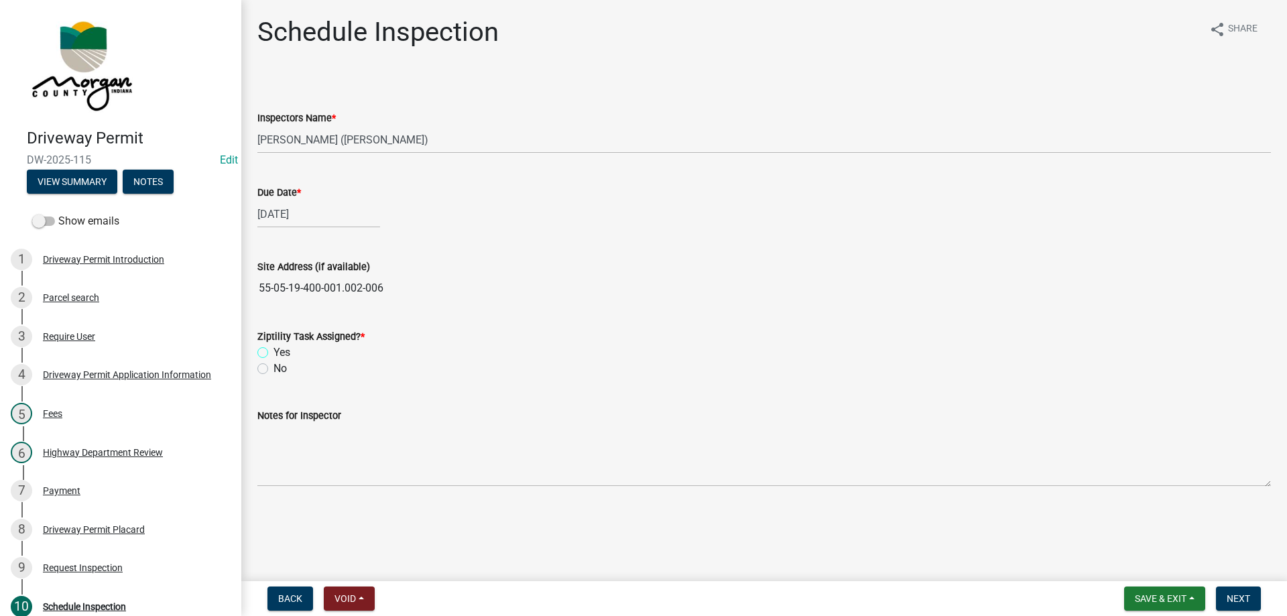
click at [273, 352] on input "Yes" at bounding box center [277, 348] width 9 height 9
radio input "true"
click at [1235, 602] on span "Next" at bounding box center [1238, 598] width 23 height 11
